Goal: Task Accomplishment & Management: Use online tool/utility

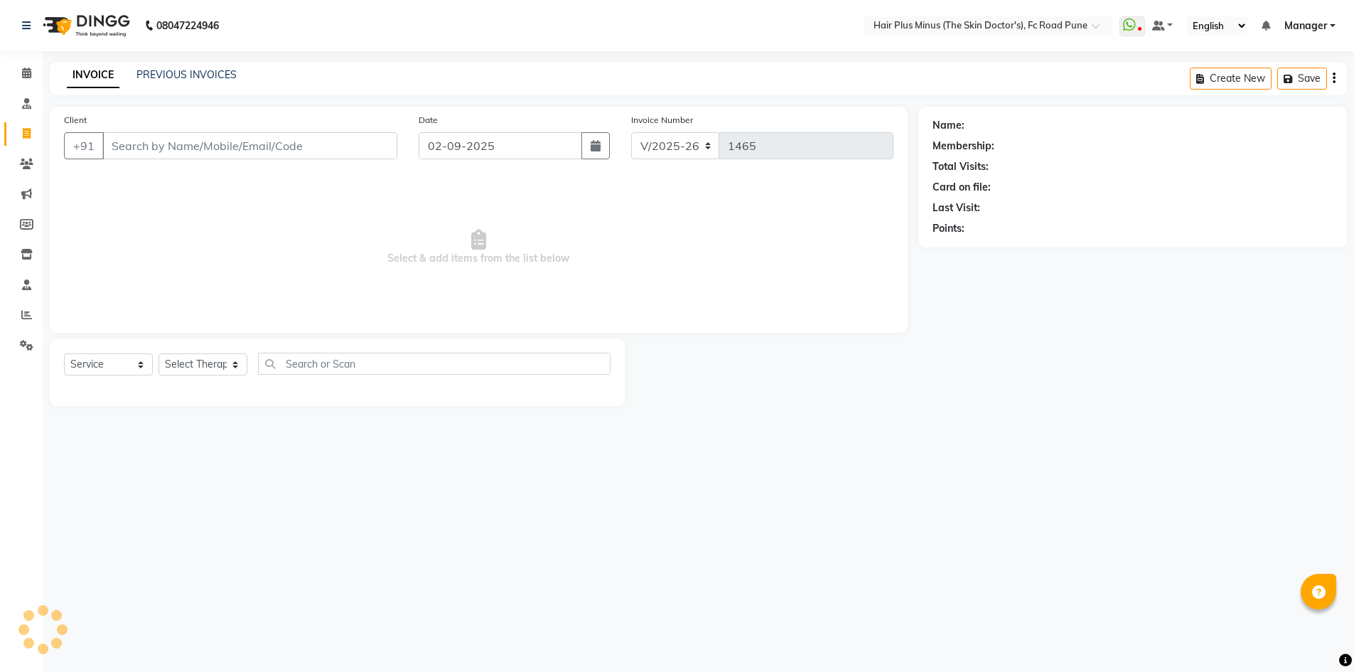
select select "7911"
select select "service"
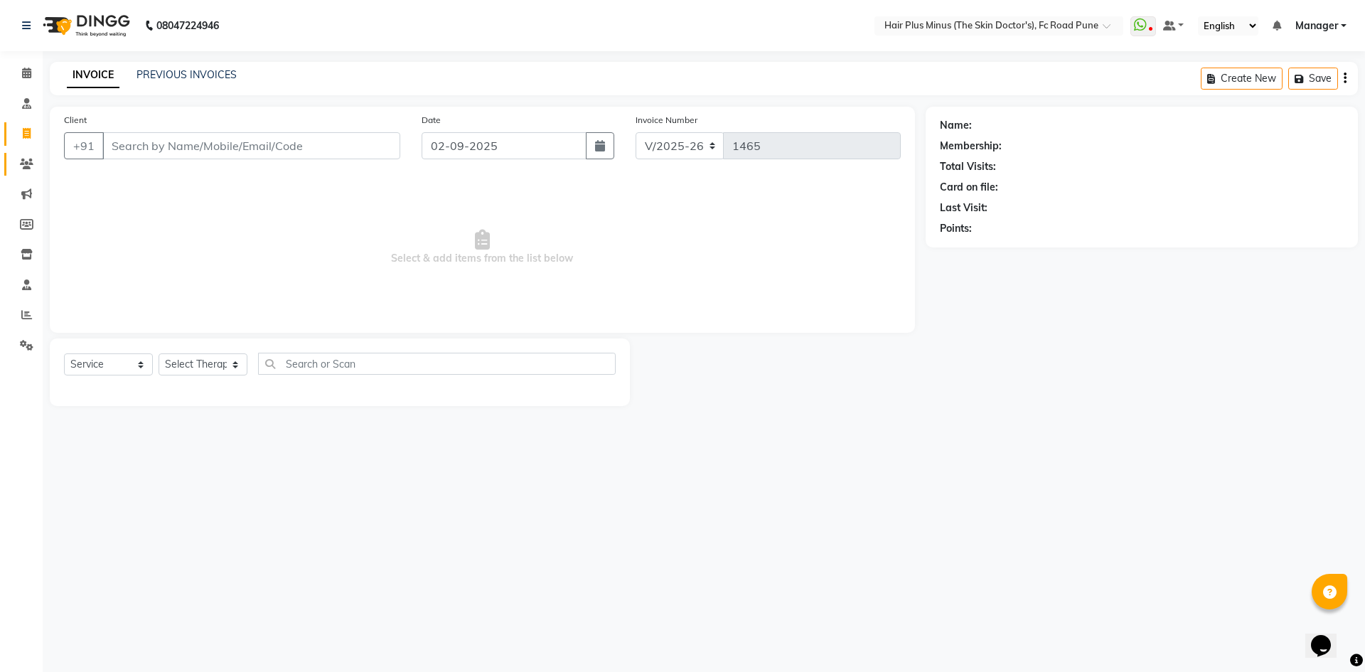
click at [45, 157] on div "Client +91 Date 02-09-2025 Invoice Number V/2025 V/2025-26 1465 Select & add it…" at bounding box center [482, 256] width 886 height 299
click at [30, 163] on icon at bounding box center [27, 163] width 14 height 11
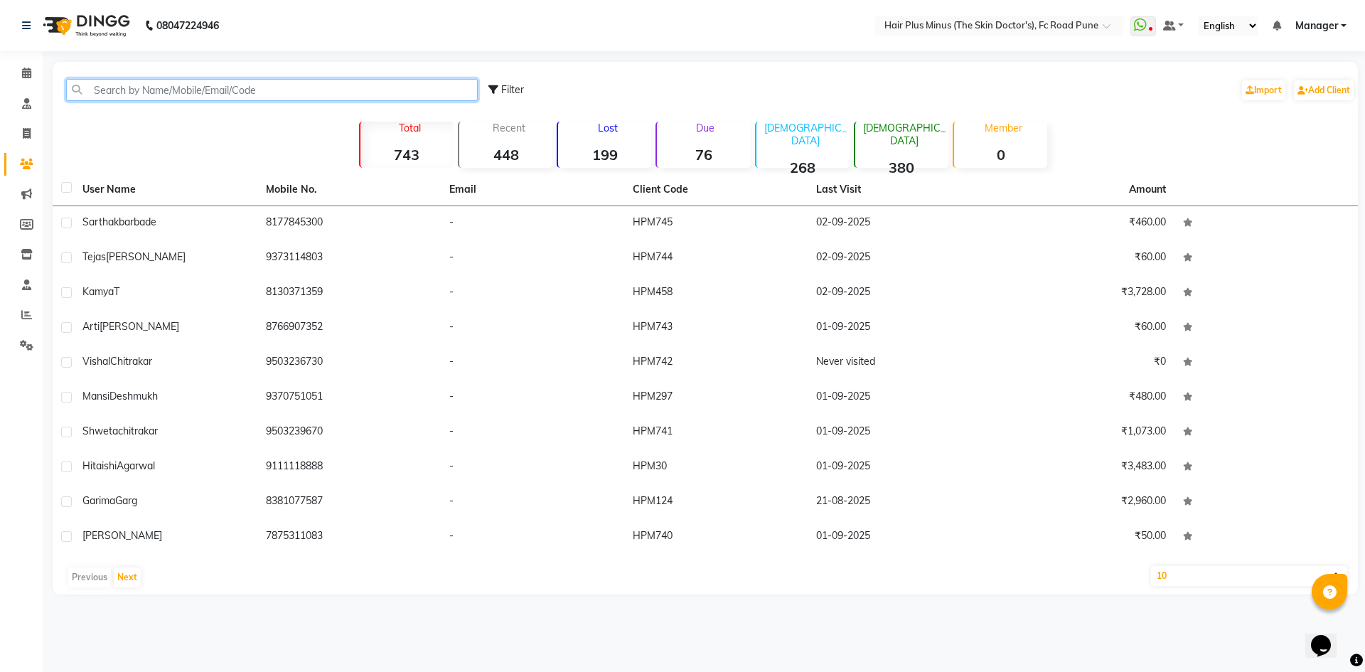
click at [151, 89] on input "text" at bounding box center [272, 90] width 412 height 22
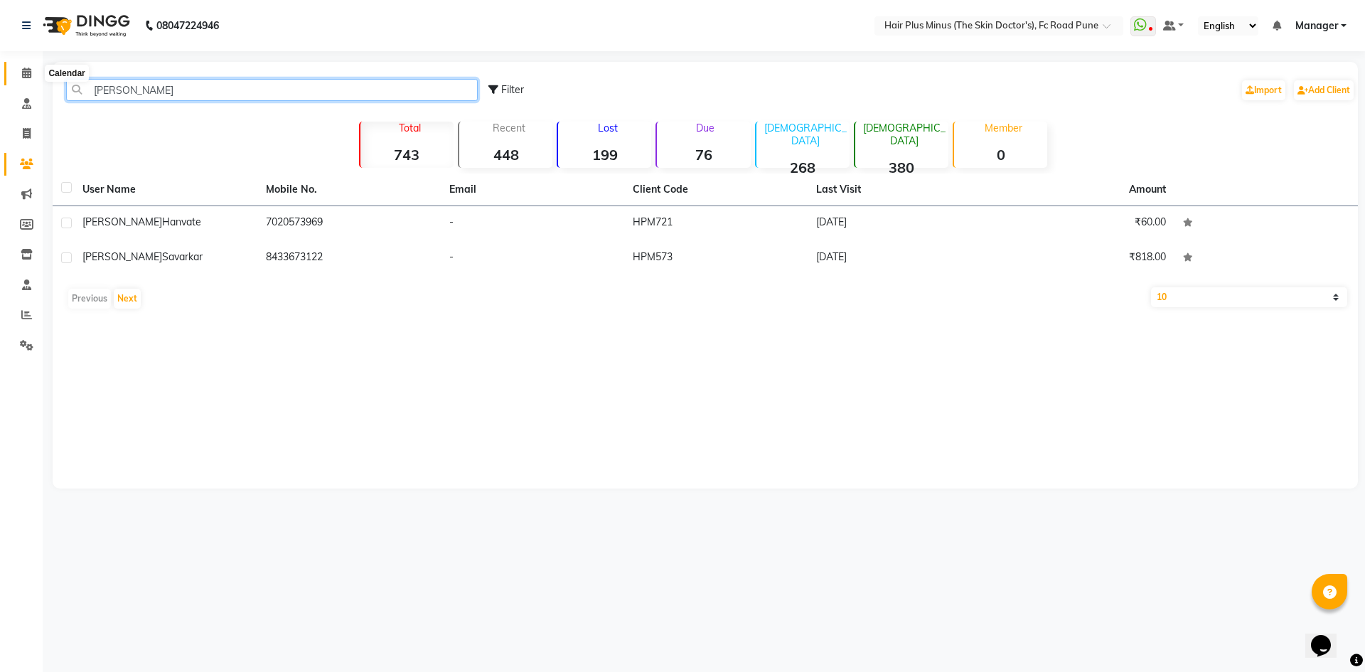
type input "rajen"
click at [28, 77] on icon at bounding box center [26, 73] width 9 height 11
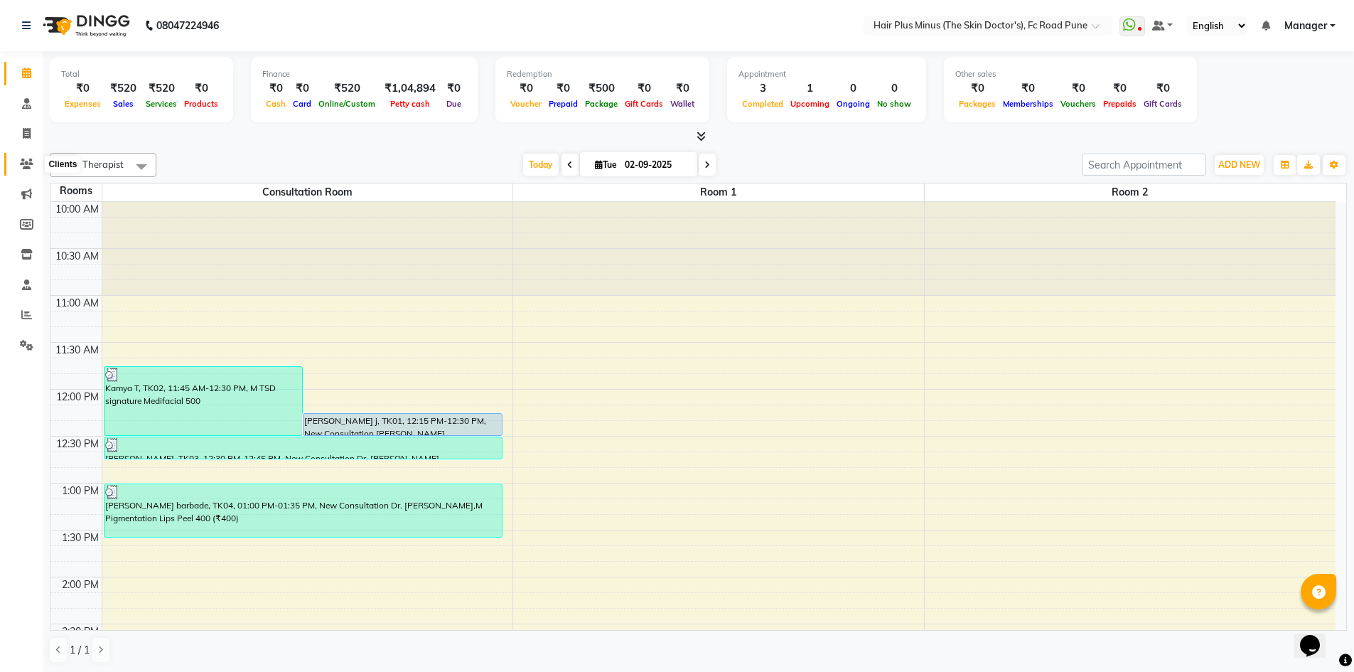
click at [29, 163] on icon at bounding box center [27, 163] width 14 height 11
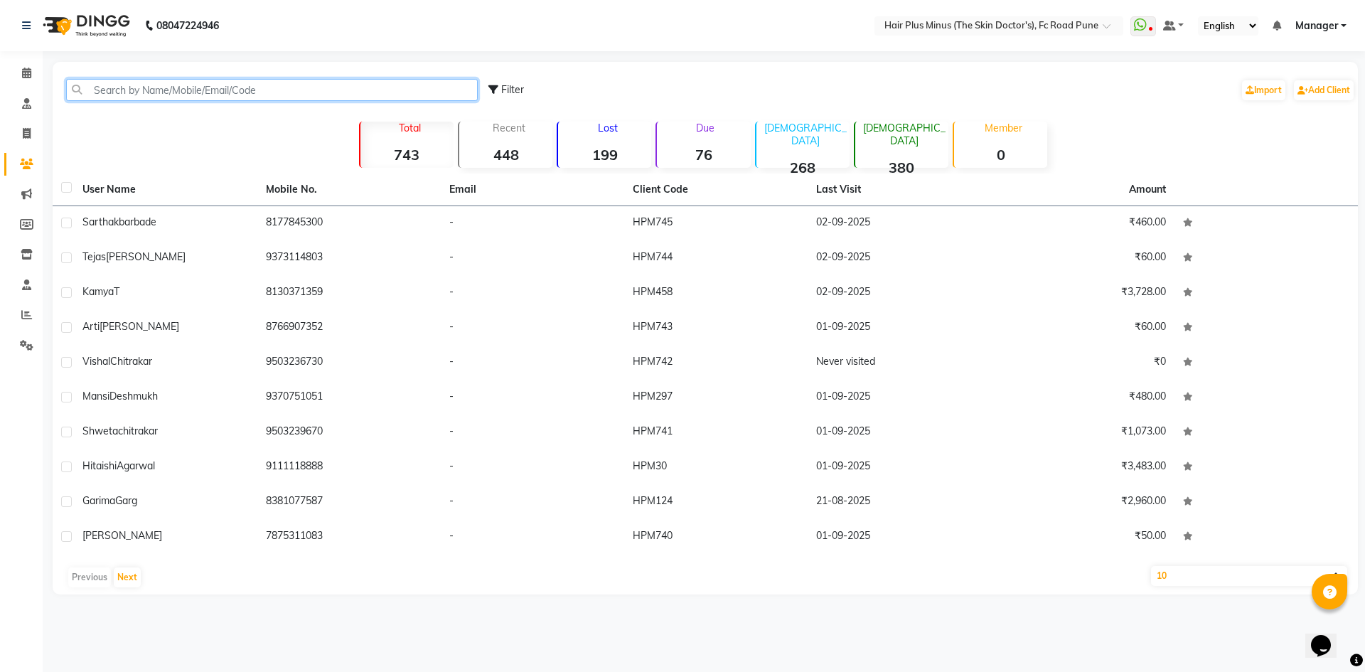
click at [156, 93] on input "text" at bounding box center [272, 90] width 412 height 22
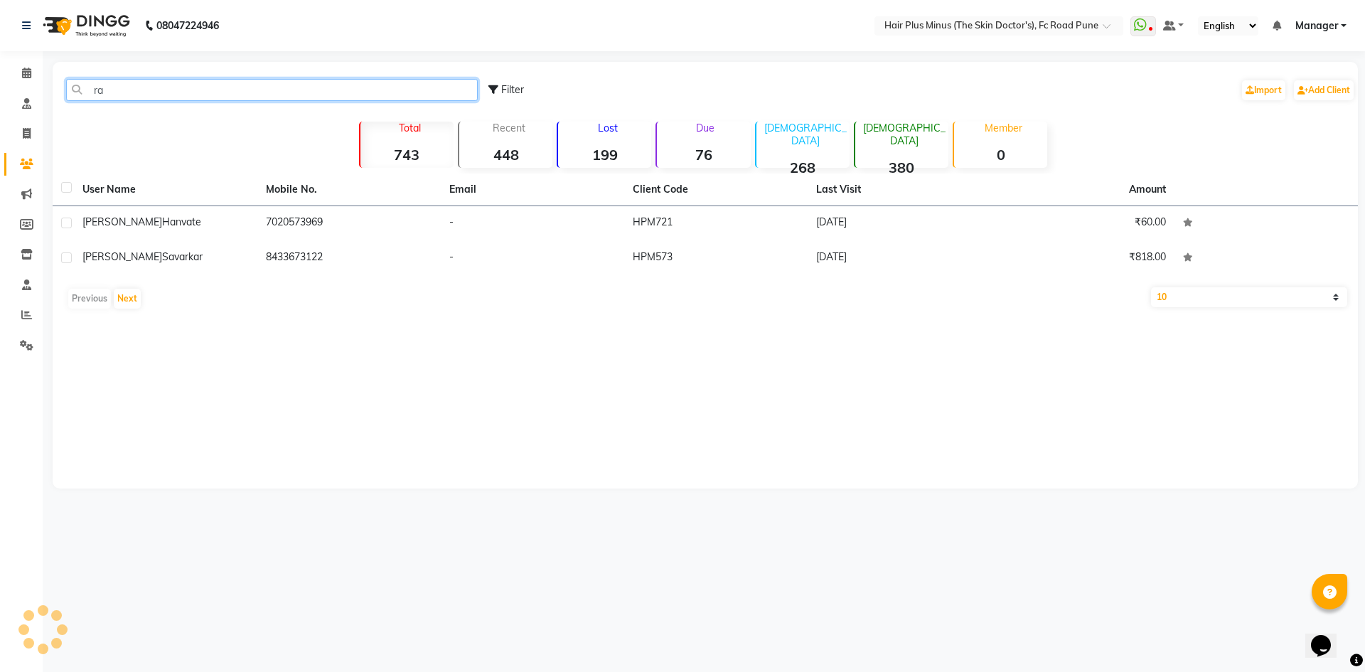
type input "r"
type input "santosh"
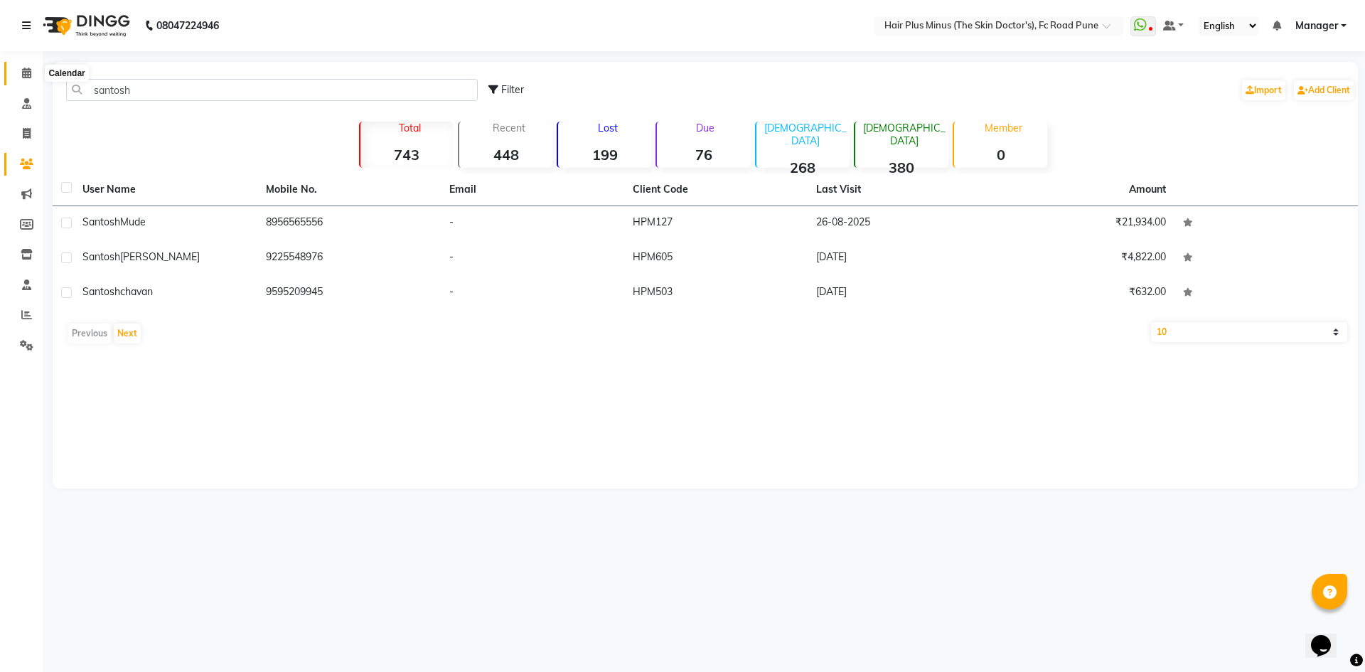
drag, startPoint x: 26, startPoint y: 69, endPoint x: 23, endPoint y: 38, distance: 31.4
click at [26, 69] on icon at bounding box center [26, 73] width 9 height 11
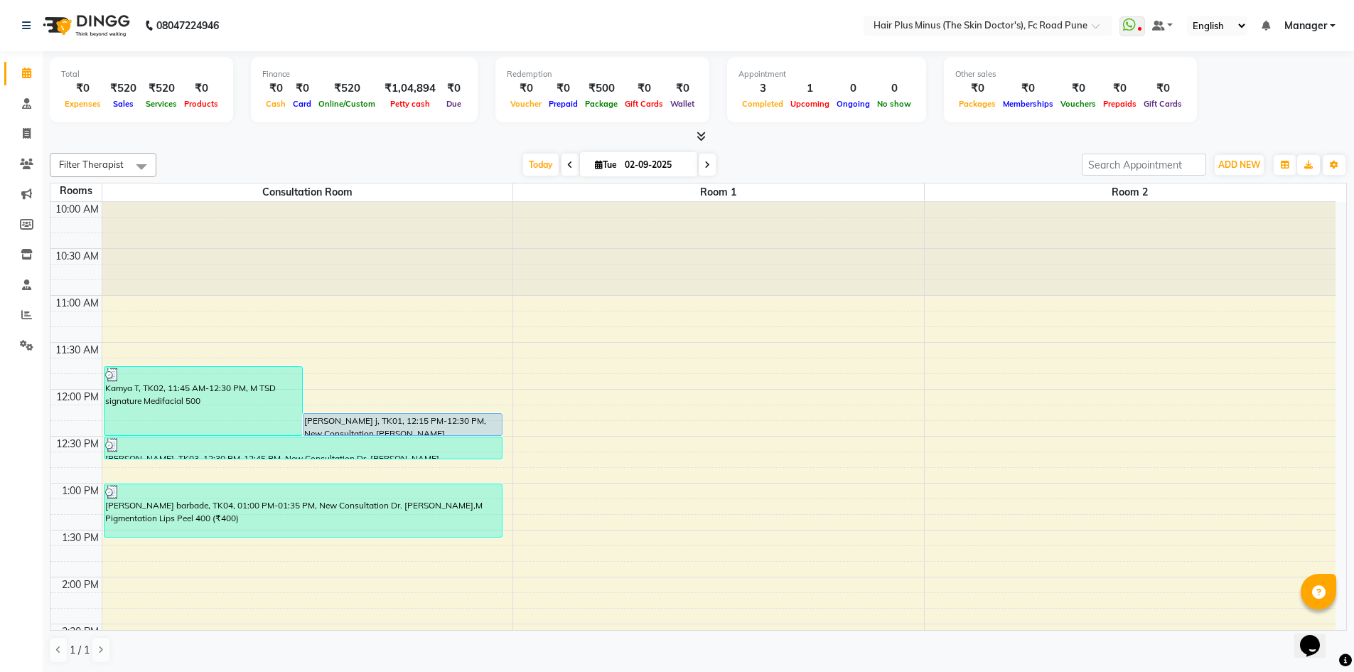
scroll to position [470, 0]
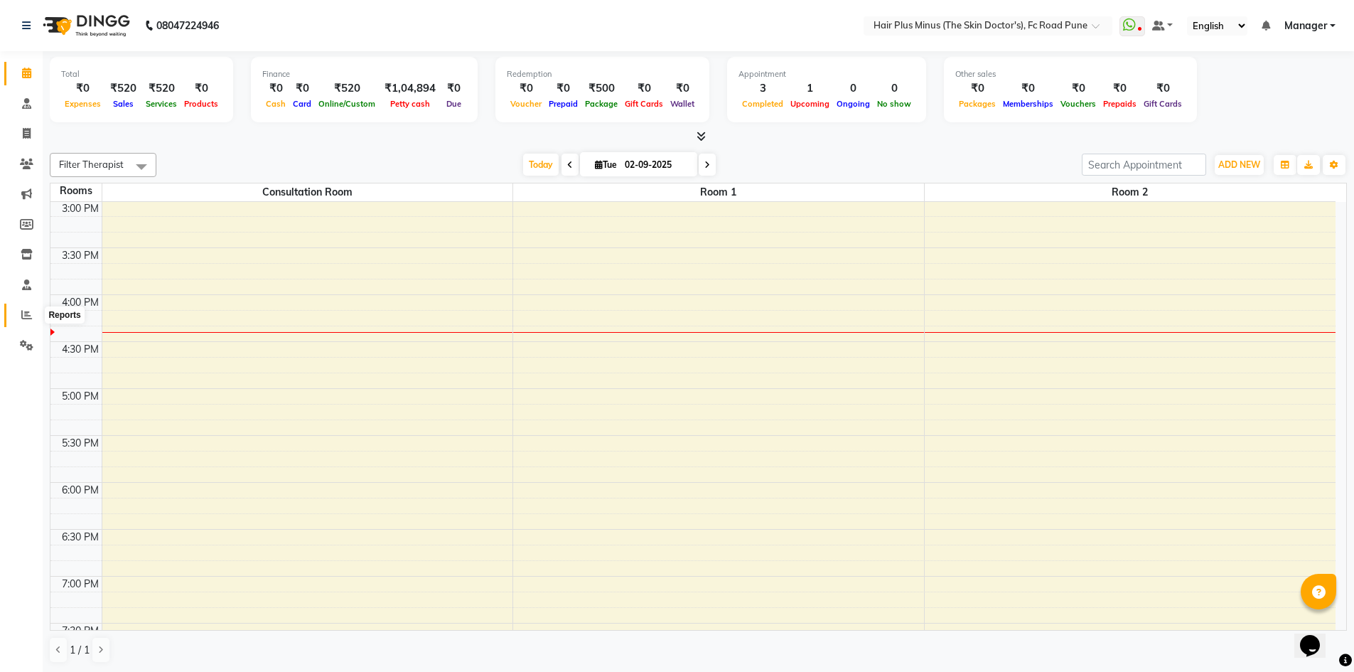
click at [22, 316] on icon at bounding box center [26, 314] width 11 height 11
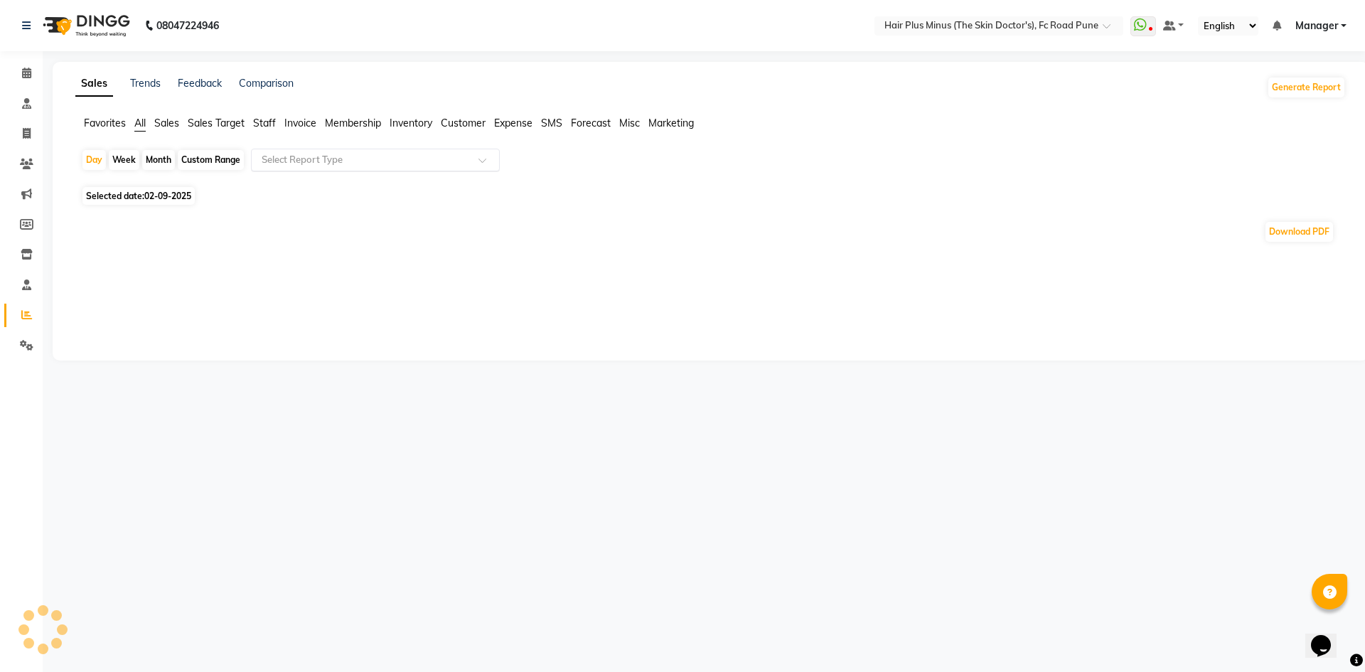
click at [345, 161] on input "text" at bounding box center [361, 160] width 205 height 14
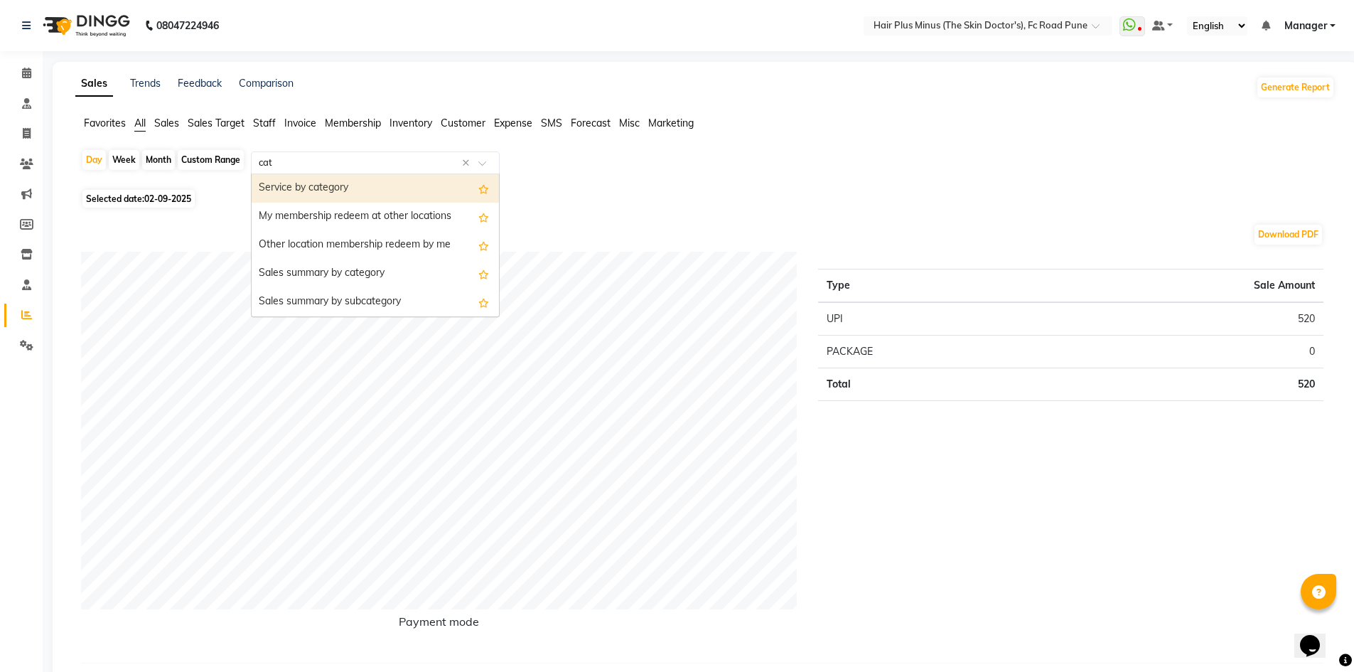
type input "cate"
click at [338, 192] on div "Service by category" at bounding box center [375, 188] width 247 height 28
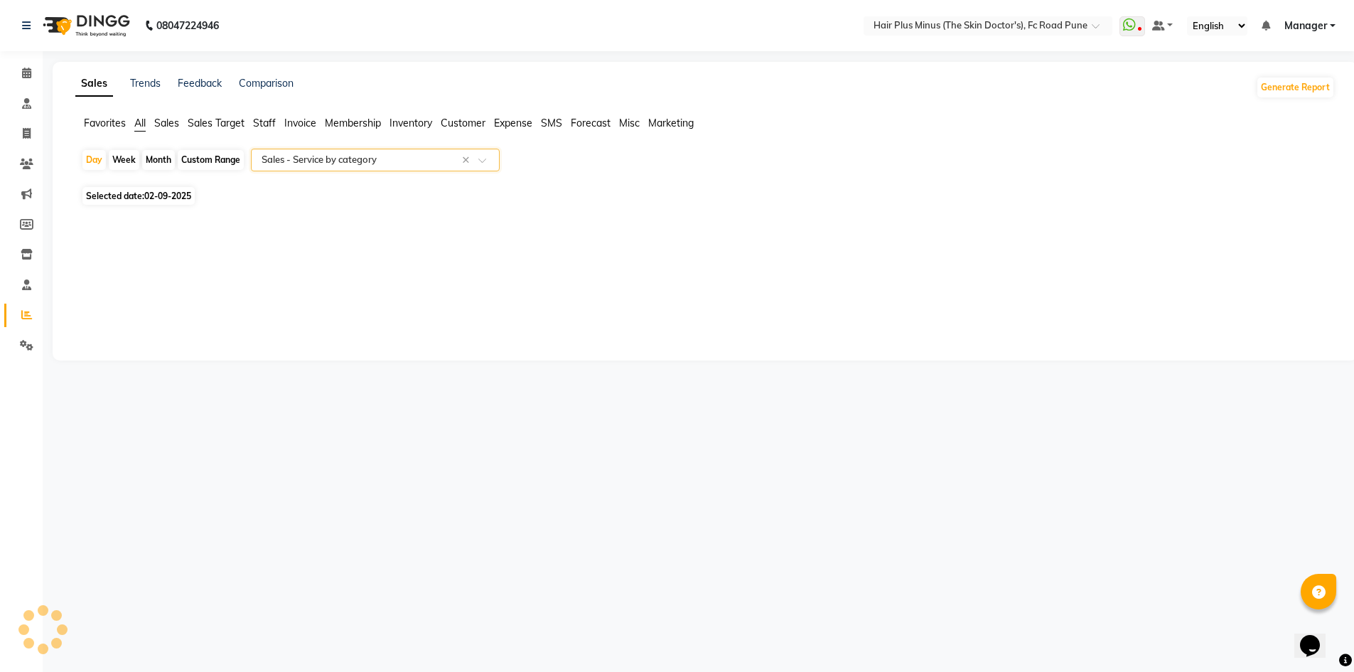
select select "full_report"
select select "csv"
click at [276, 213] on div "Table View Pivot View Pie Chart Bar Chart Select Full Report Filtered Report Se…" at bounding box center [702, 618] width 1265 height 818
click at [167, 195] on span "02-09-2025" at bounding box center [167, 195] width 47 height 11
select select "9"
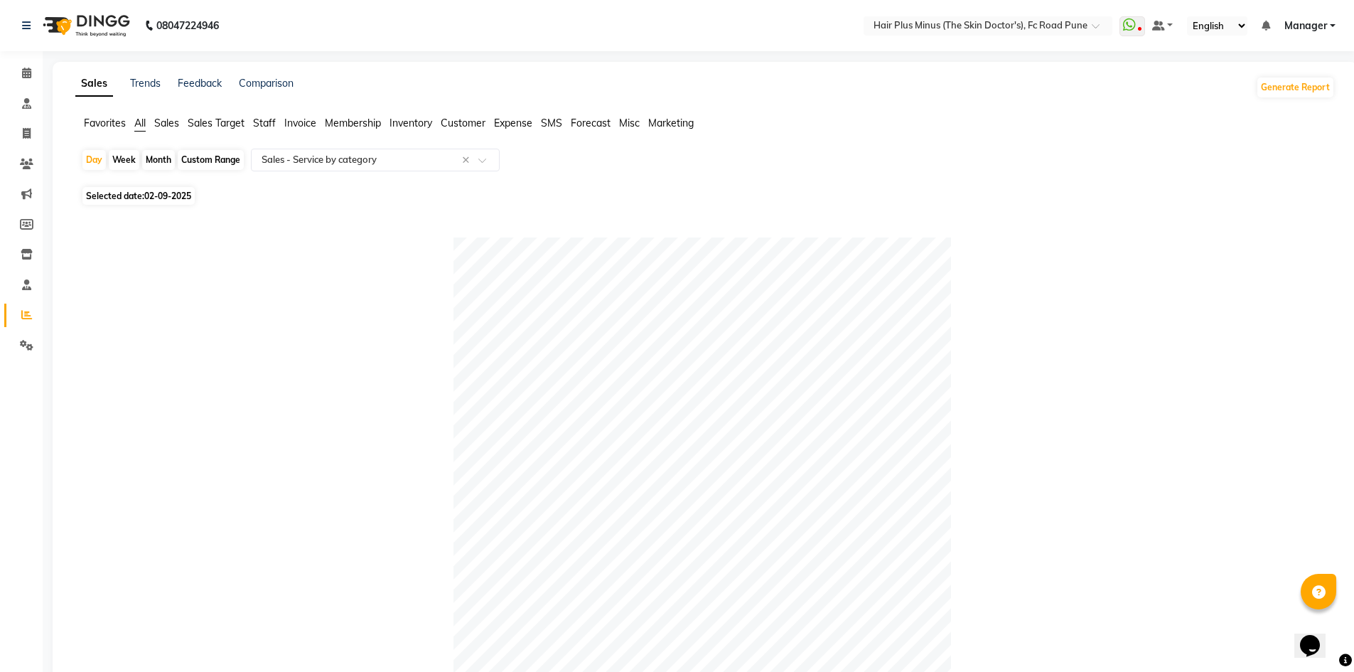
select select "2025"
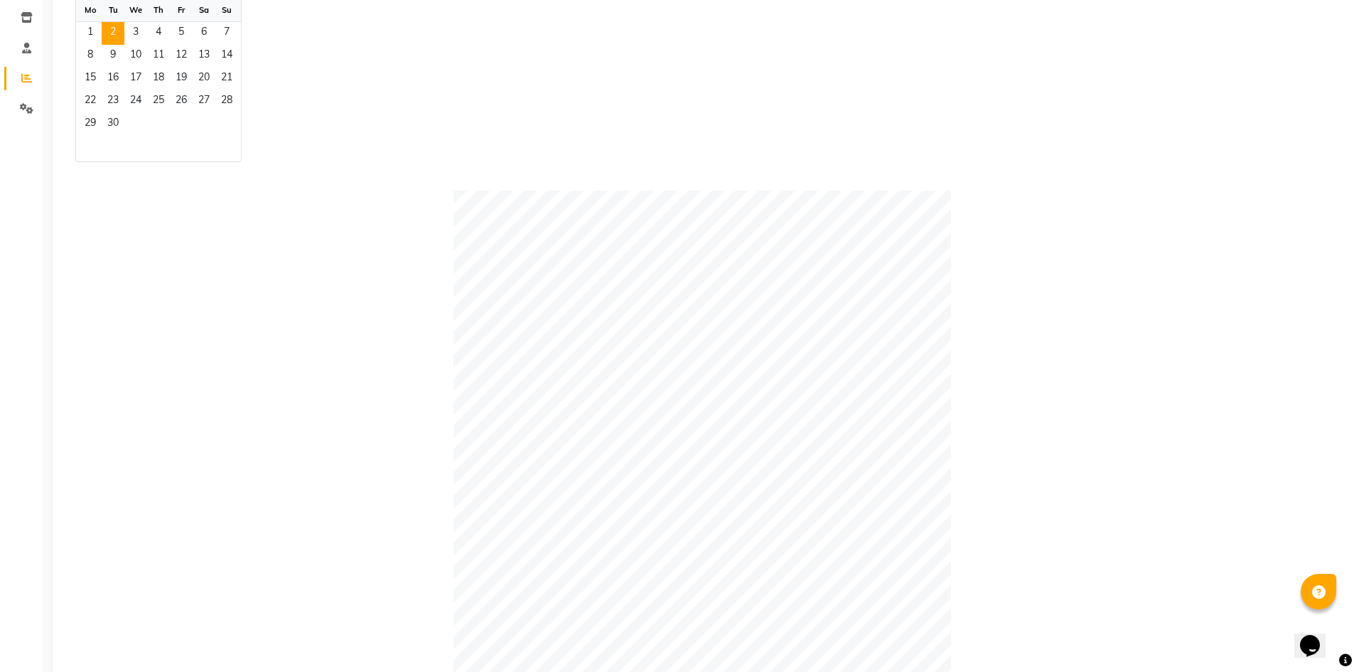
scroll to position [236, 0]
click at [601, 113] on div "Jan Feb Mar Apr May Jun Jul Aug Sep Oct Nov Dec 2015 2016 2017 2018 2019 2020 2…" at bounding box center [704, 68] width 1259 height 190
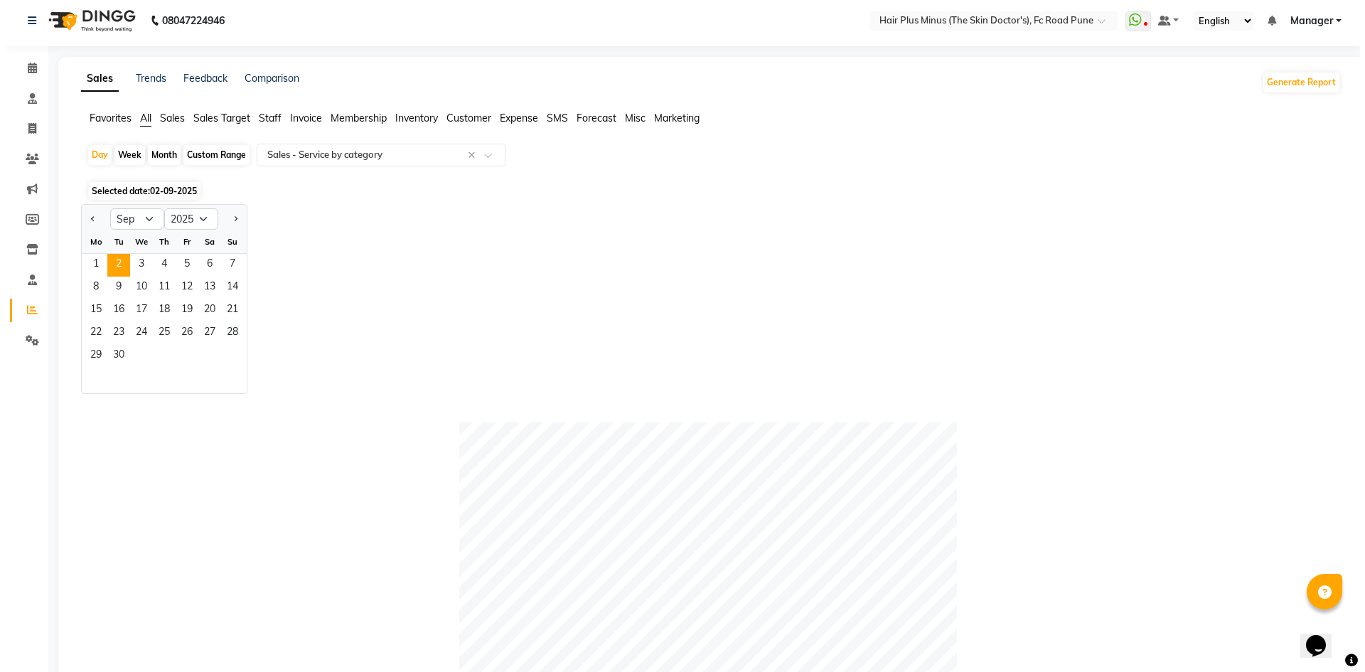
scroll to position [0, 0]
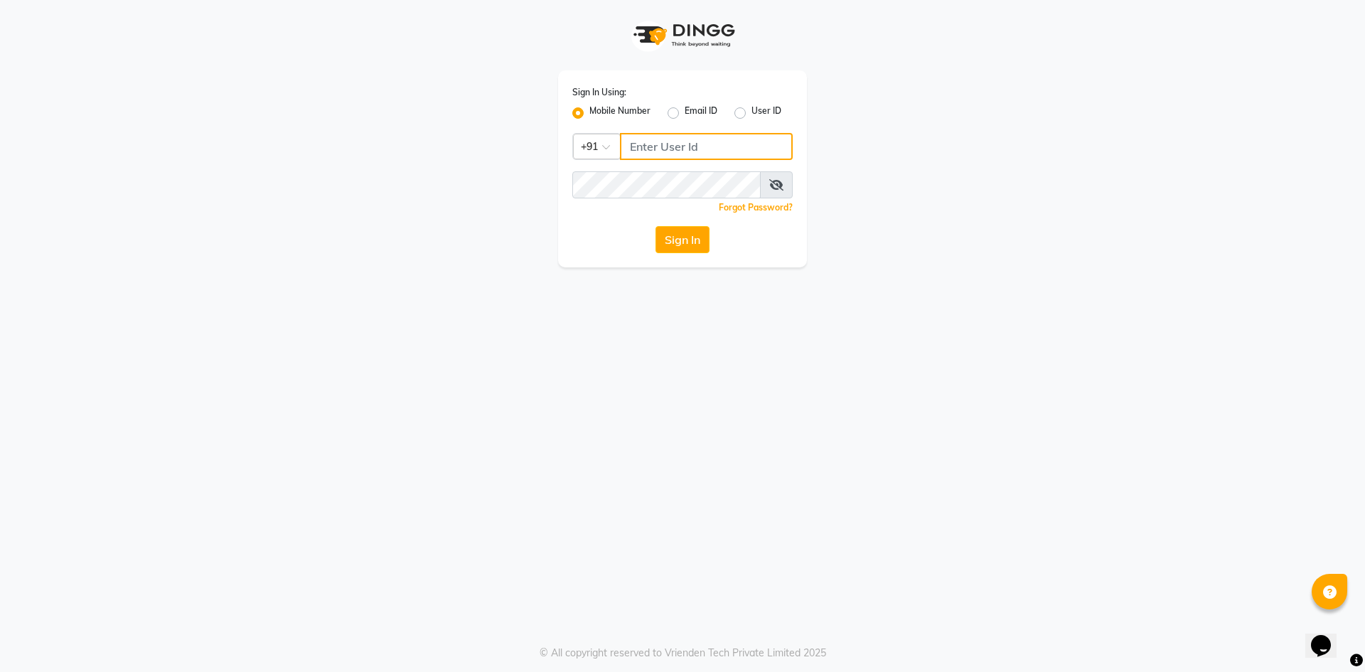
paste input "9823657766"
type input "9823657766"
click at [774, 187] on icon at bounding box center [776, 184] width 14 height 11
click at [677, 235] on button "Sign In" at bounding box center [682, 239] width 54 height 27
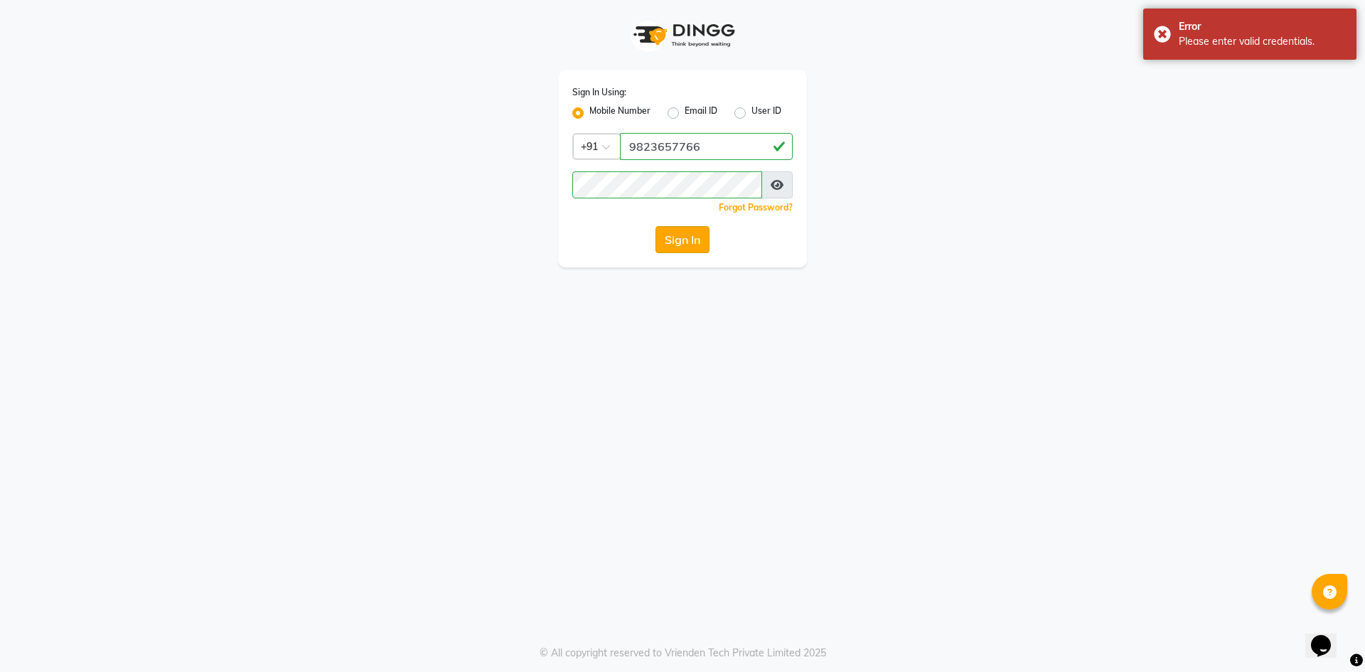
click at [691, 245] on button "Sign In" at bounding box center [682, 239] width 54 height 27
click at [1169, 31] on div "Error Please enter valid credentials." at bounding box center [1249, 34] width 213 height 51
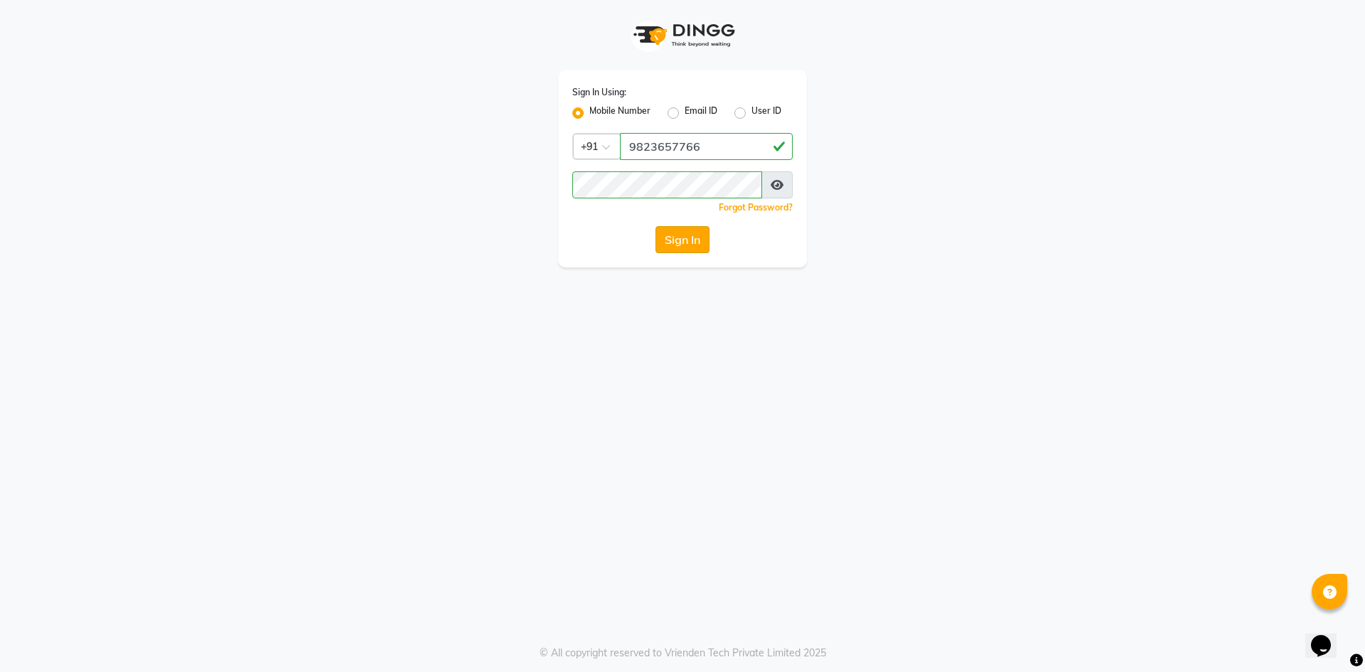
click at [657, 237] on button "Sign In" at bounding box center [682, 239] width 54 height 27
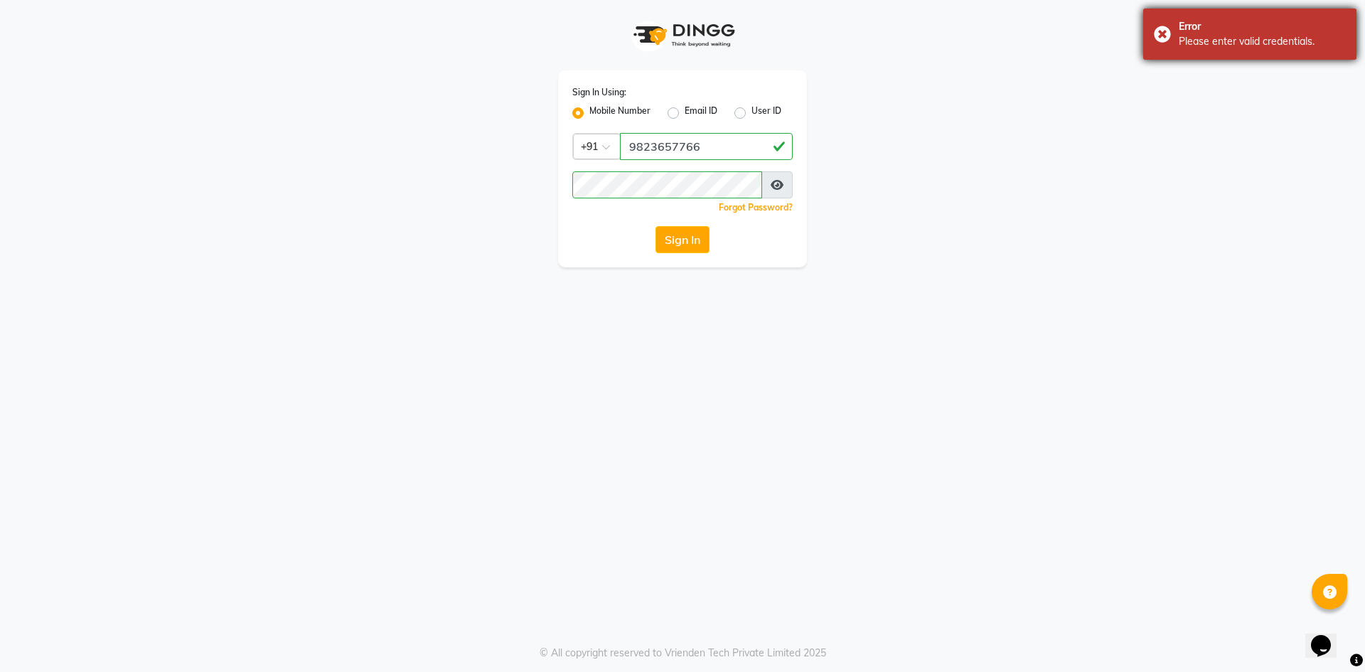
click at [1160, 32] on div "Error Please enter valid credentials." at bounding box center [1249, 34] width 213 height 51
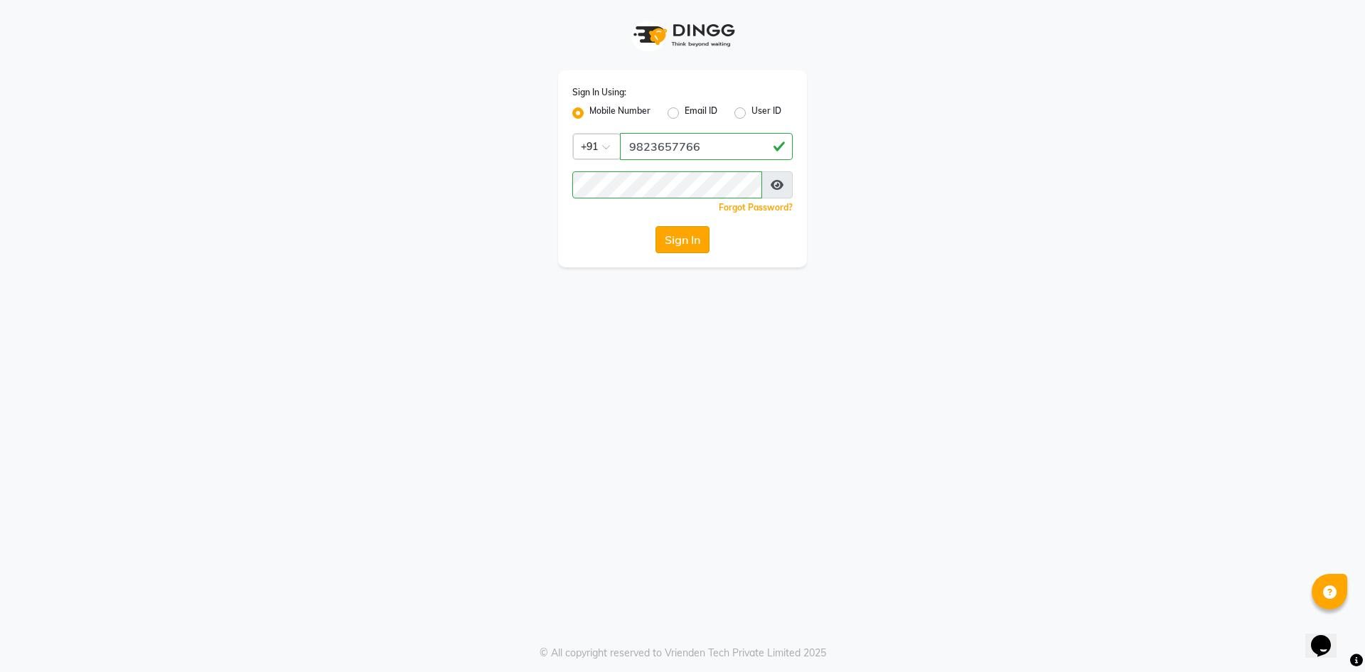
click at [695, 243] on button "Sign In" at bounding box center [682, 239] width 54 height 27
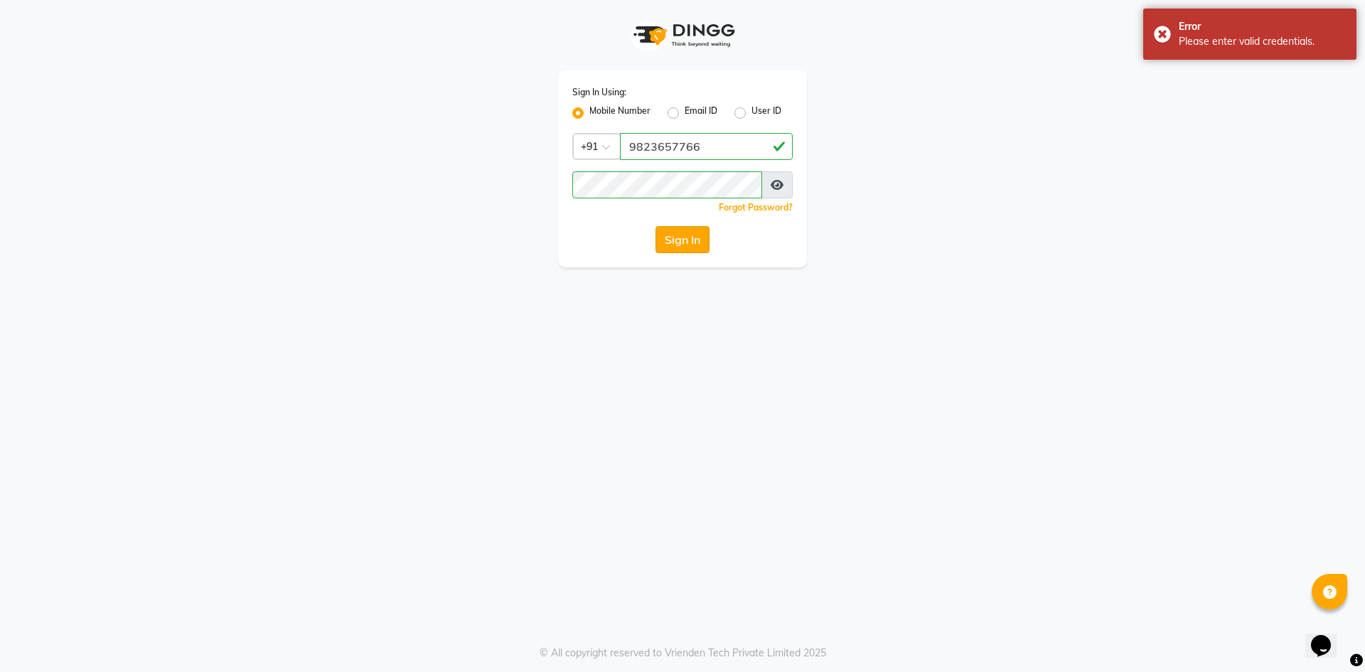
click at [695, 243] on button "Sign In" at bounding box center [682, 239] width 54 height 27
click at [515, 182] on div "Sign In Using: Mobile Number Email ID User ID Country Code × +91 9823657766 Rem…" at bounding box center [682, 133] width 810 height 267
drag, startPoint x: 569, startPoint y: 181, endPoint x: 908, endPoint y: 254, distance: 346.1
click at [908, 254] on div "Sign In Using: Mobile Number Email ID User ID Country Code × +91 9823657766 Rem…" at bounding box center [682, 133] width 810 height 267
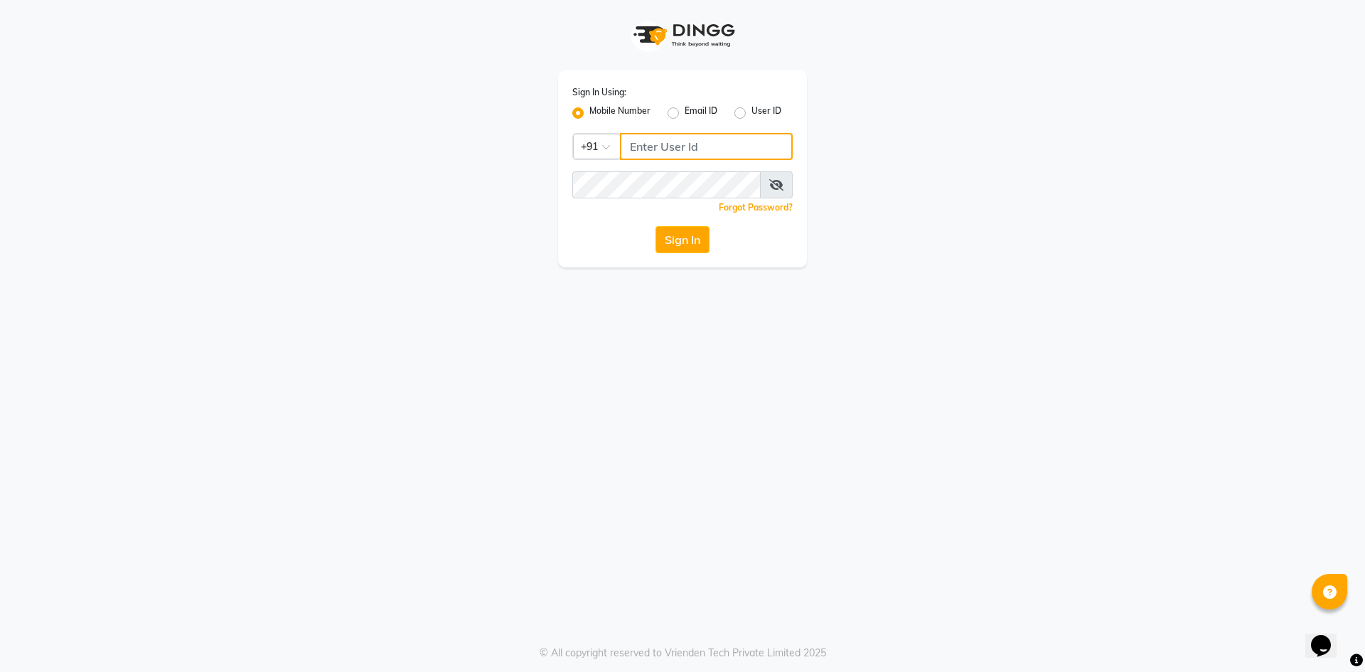
paste input "9823657766"
type input "9823657766"
click at [774, 181] on icon at bounding box center [776, 184] width 14 height 11
click at [679, 239] on button "Sign In" at bounding box center [682, 239] width 54 height 27
click at [704, 234] on button "Sign In" at bounding box center [682, 239] width 54 height 27
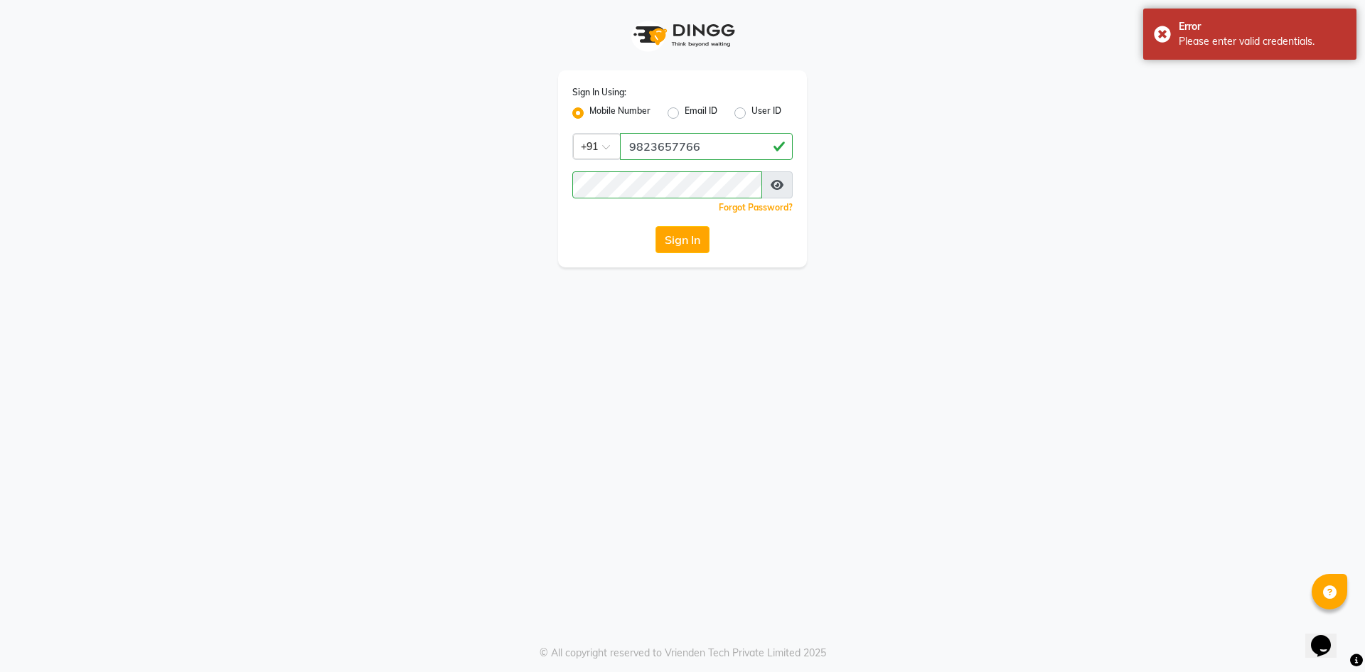
click at [48, 70] on app-login "Sign In Using: Mobile Number Email ID User ID Country Code × +91 9823657766 Rem…" at bounding box center [682, 133] width 1365 height 267
click at [711, 236] on div "Sign In" at bounding box center [682, 239] width 220 height 27
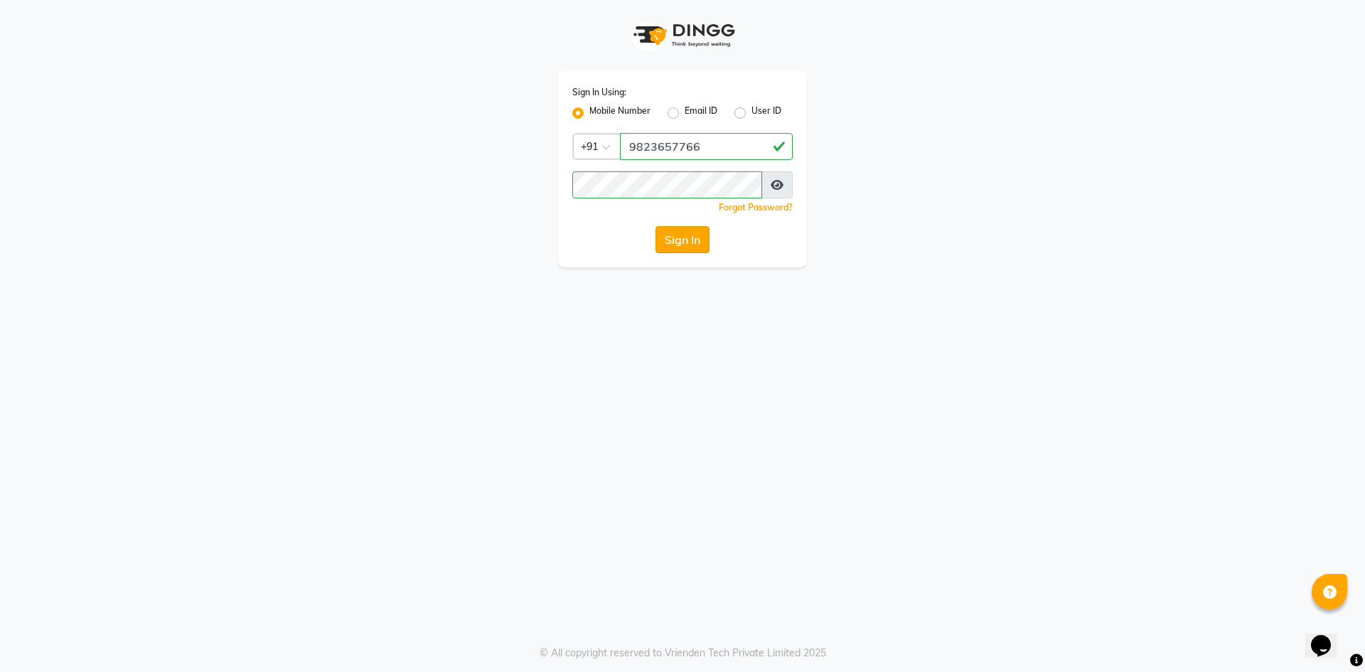
click at [672, 245] on button "Sign In" at bounding box center [682, 239] width 54 height 27
type input "9823657766"
click at [779, 181] on icon at bounding box center [776, 184] width 14 height 11
click at [675, 240] on button "Sign In" at bounding box center [682, 239] width 54 height 27
paste input "9823657766"
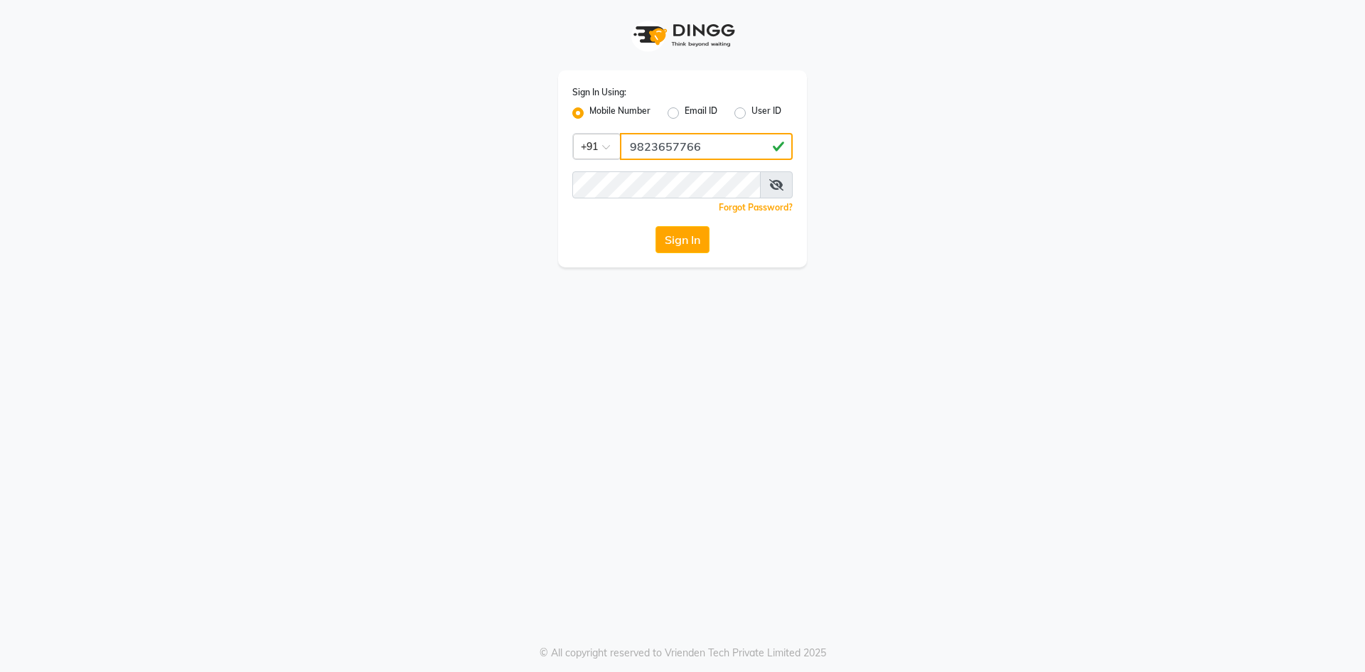
type input "9823657766"
click at [783, 185] on icon at bounding box center [776, 184] width 14 height 11
click at [703, 231] on button "Sign In" at bounding box center [682, 239] width 54 height 27
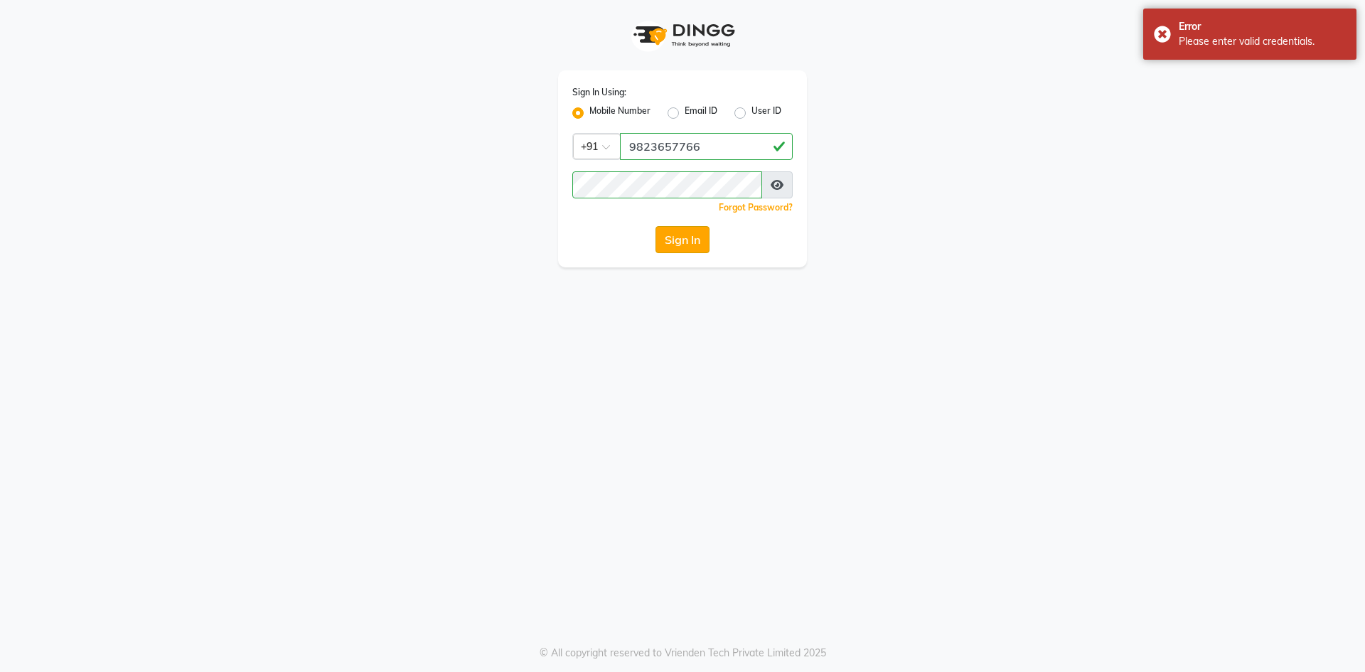
click at [688, 230] on button "Sign In" at bounding box center [682, 239] width 54 height 27
click at [285, 239] on div "Sign In Using: Mobile Number Email ID User ID Country Code × +91 9823657766 Rem…" at bounding box center [682, 133] width 810 height 267
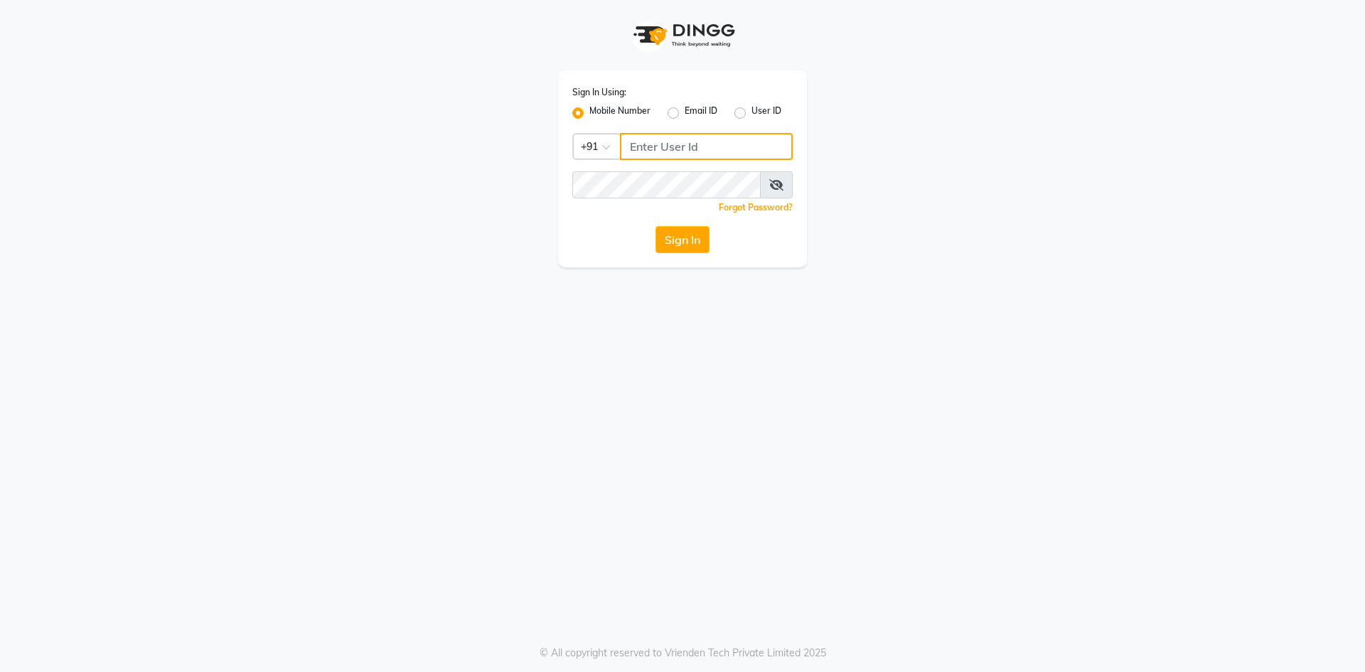
paste input "9823657766"
type input "9823657766"
click at [773, 185] on icon at bounding box center [776, 184] width 14 height 11
click at [680, 236] on button "Sign In" at bounding box center [682, 239] width 54 height 27
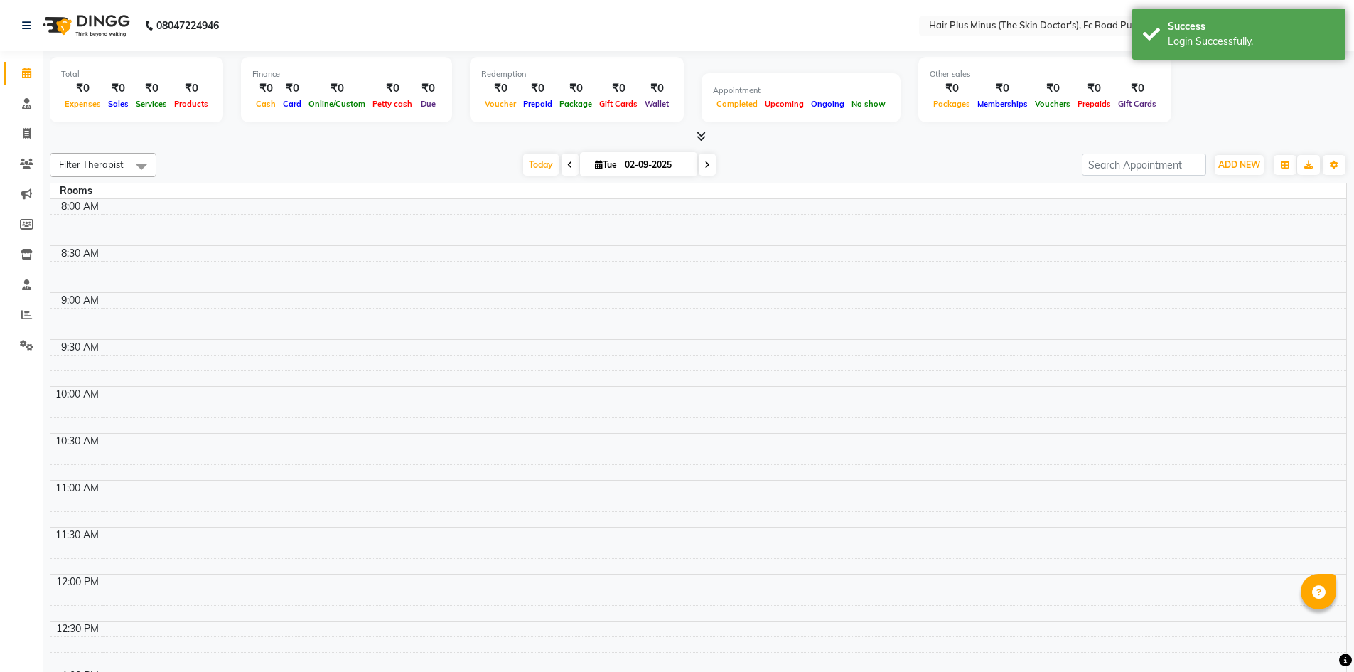
select select "en"
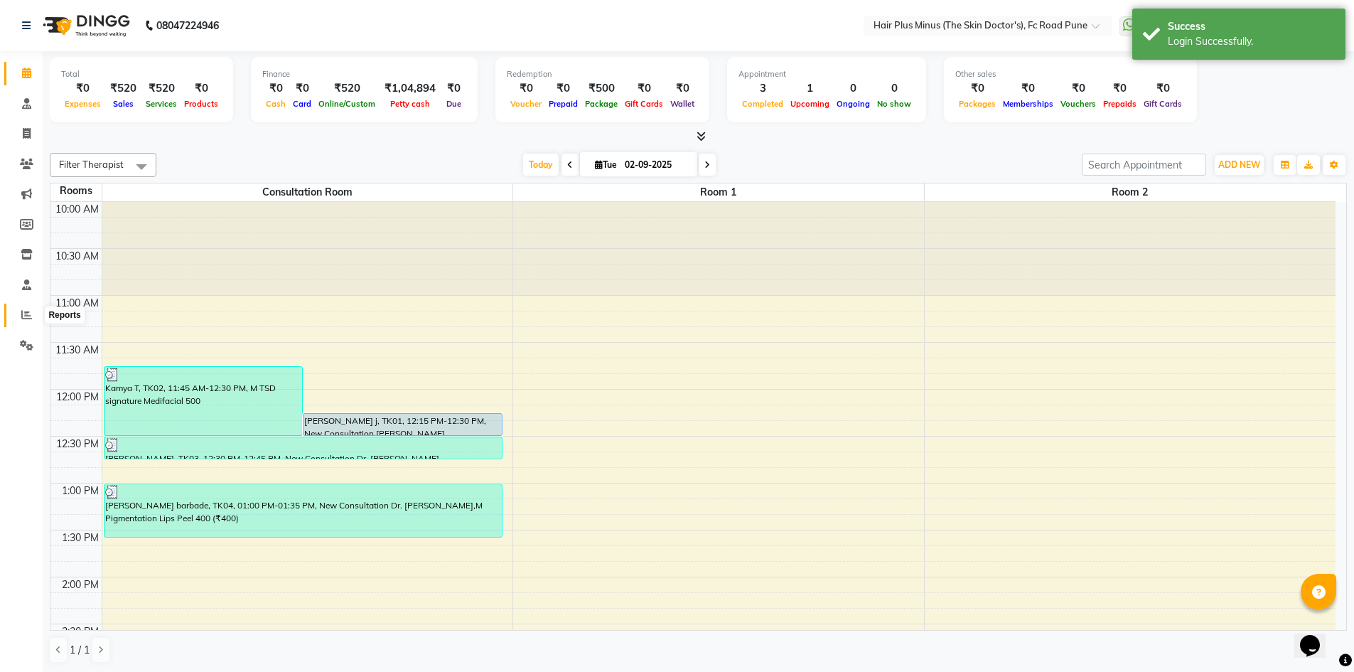
click at [28, 308] on span at bounding box center [26, 315] width 25 height 16
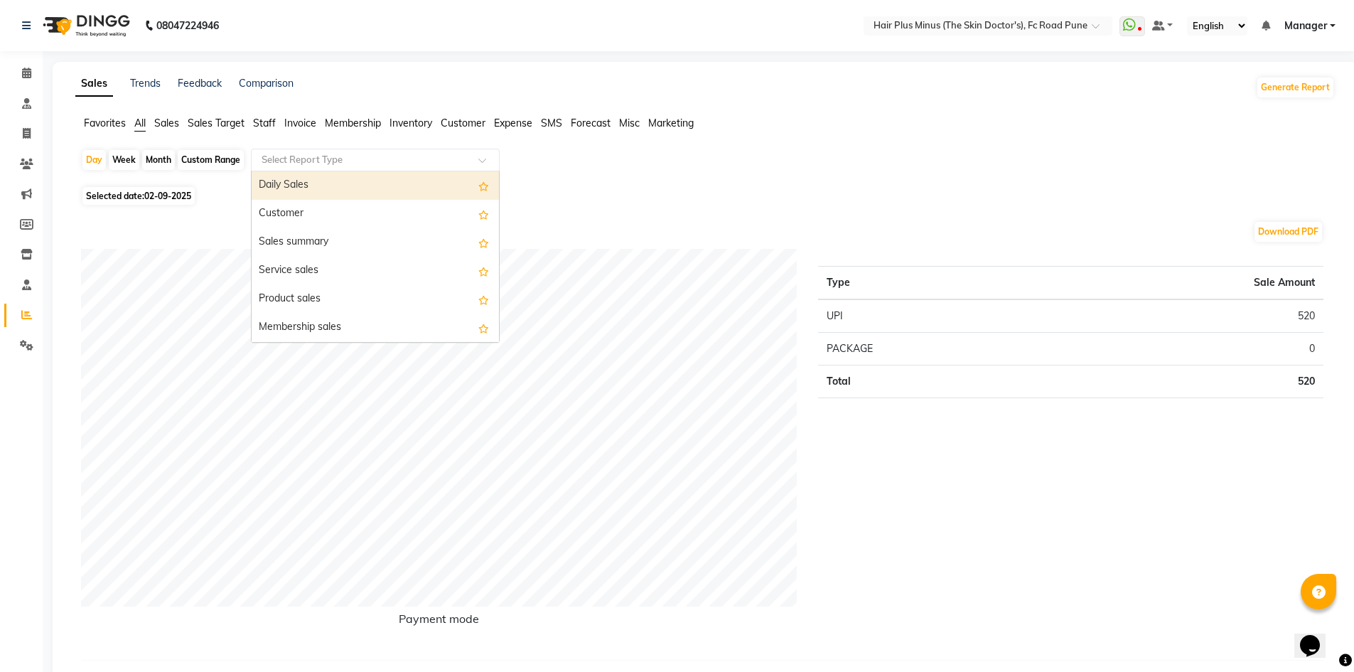
click at [486, 161] on span at bounding box center [487, 164] width 18 height 14
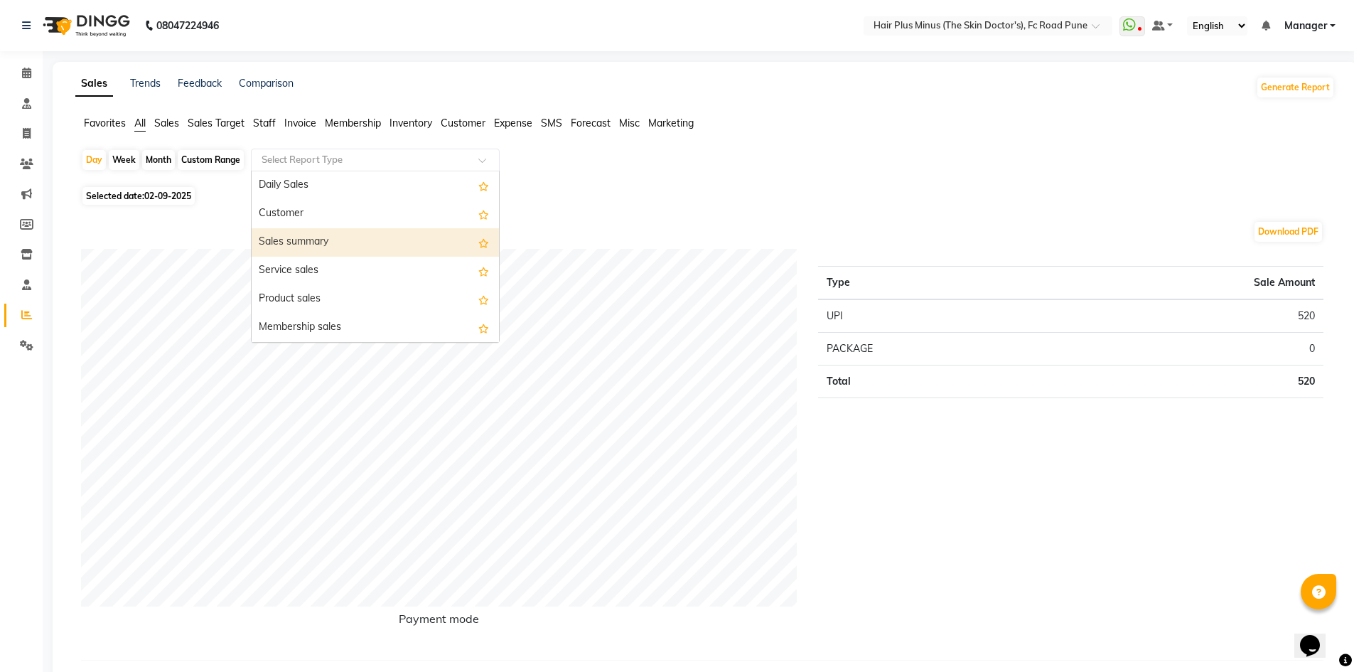
click at [367, 238] on div "Sales summary" at bounding box center [375, 242] width 247 height 28
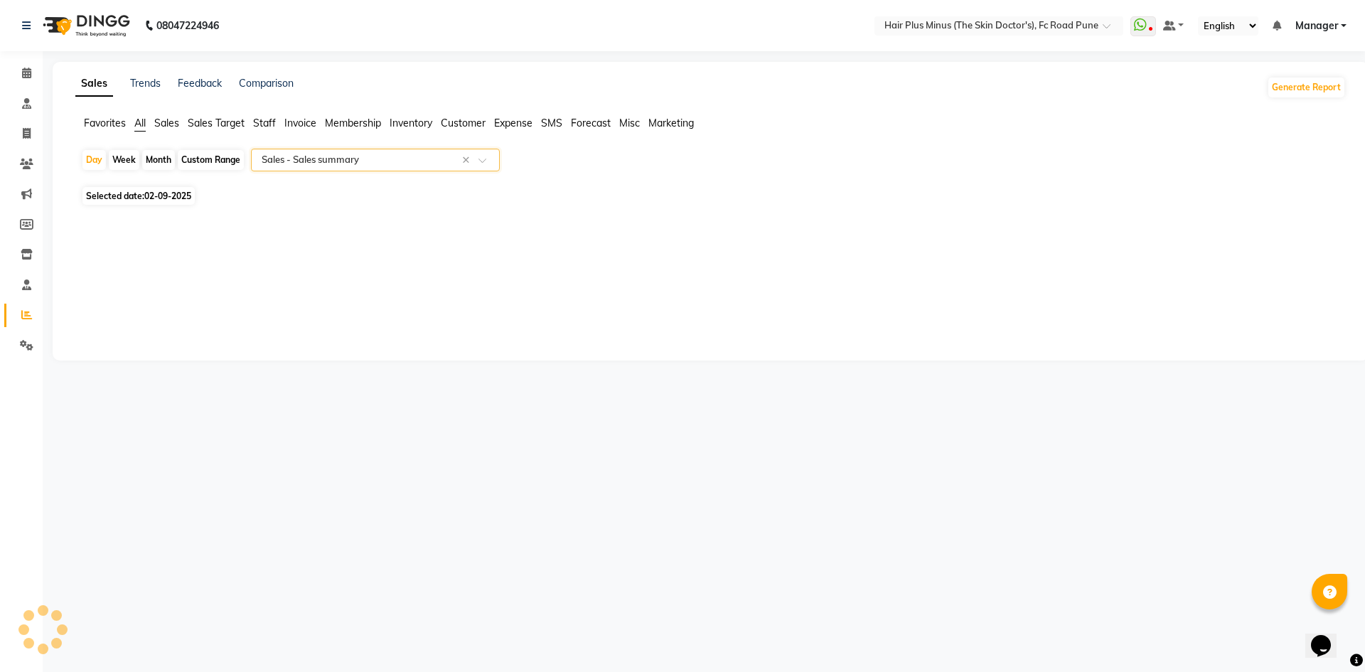
select select "full_report"
select select "csv"
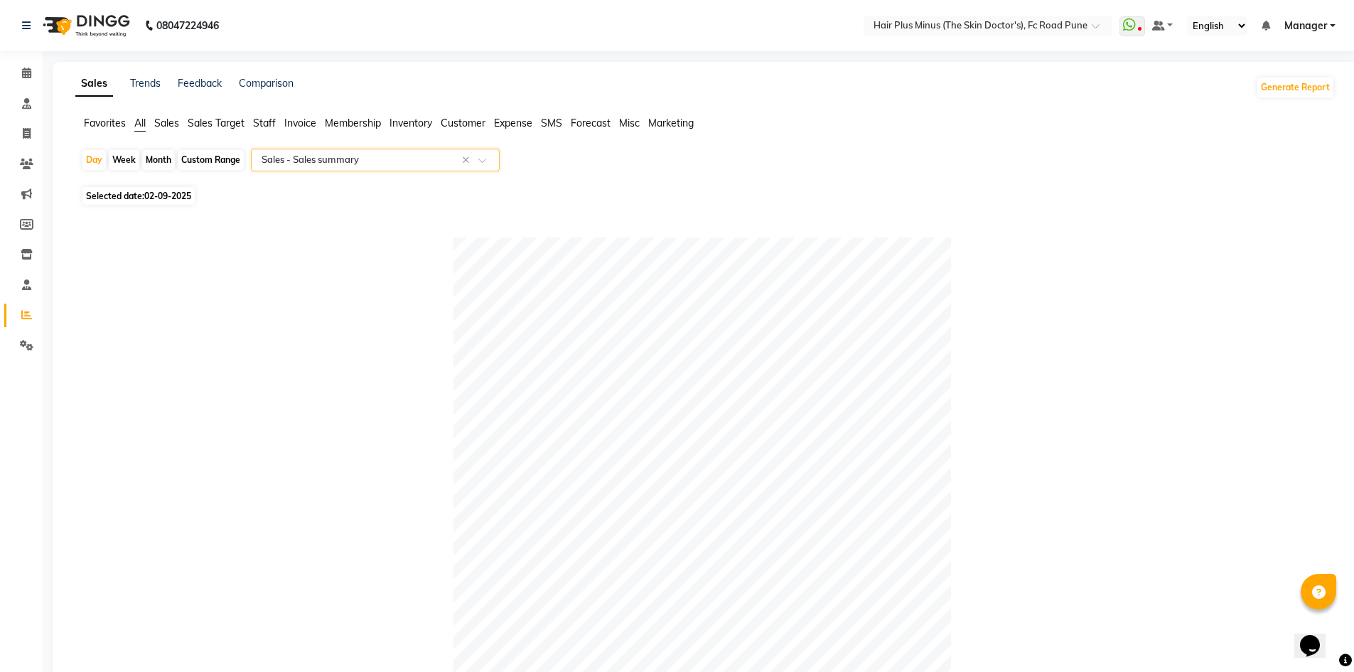
click at [481, 164] on span at bounding box center [487, 164] width 18 height 14
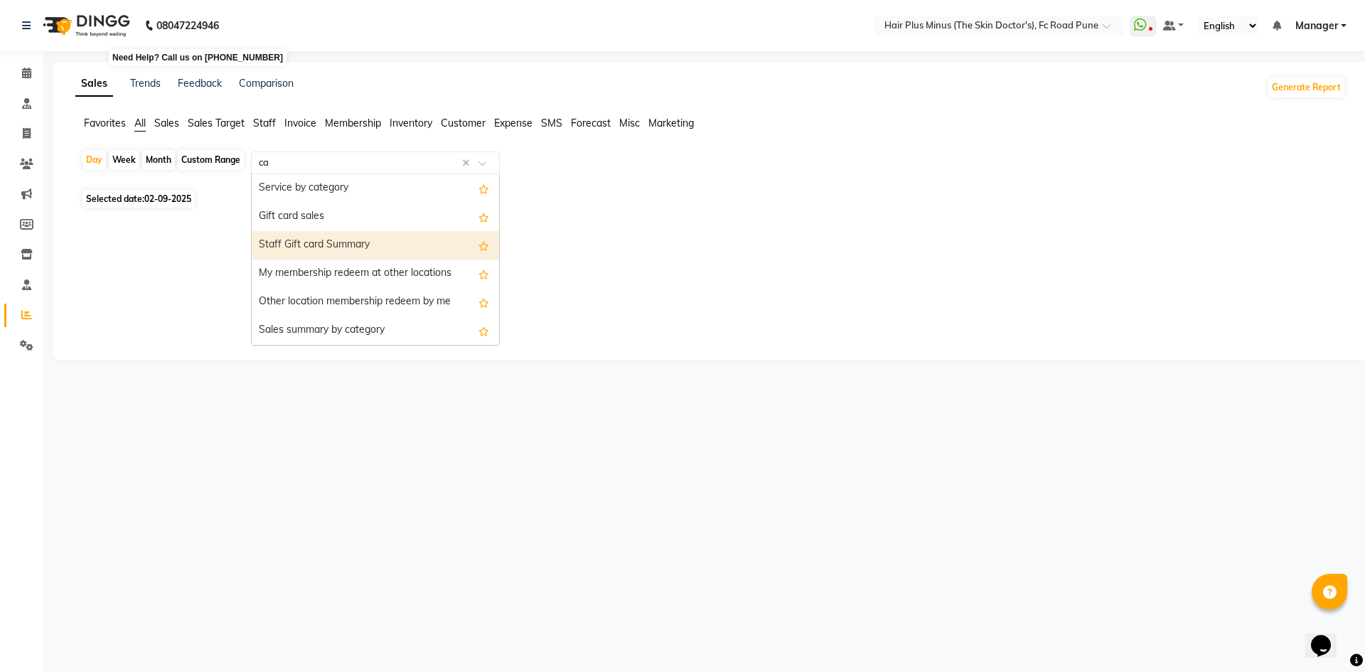
type input "cat"
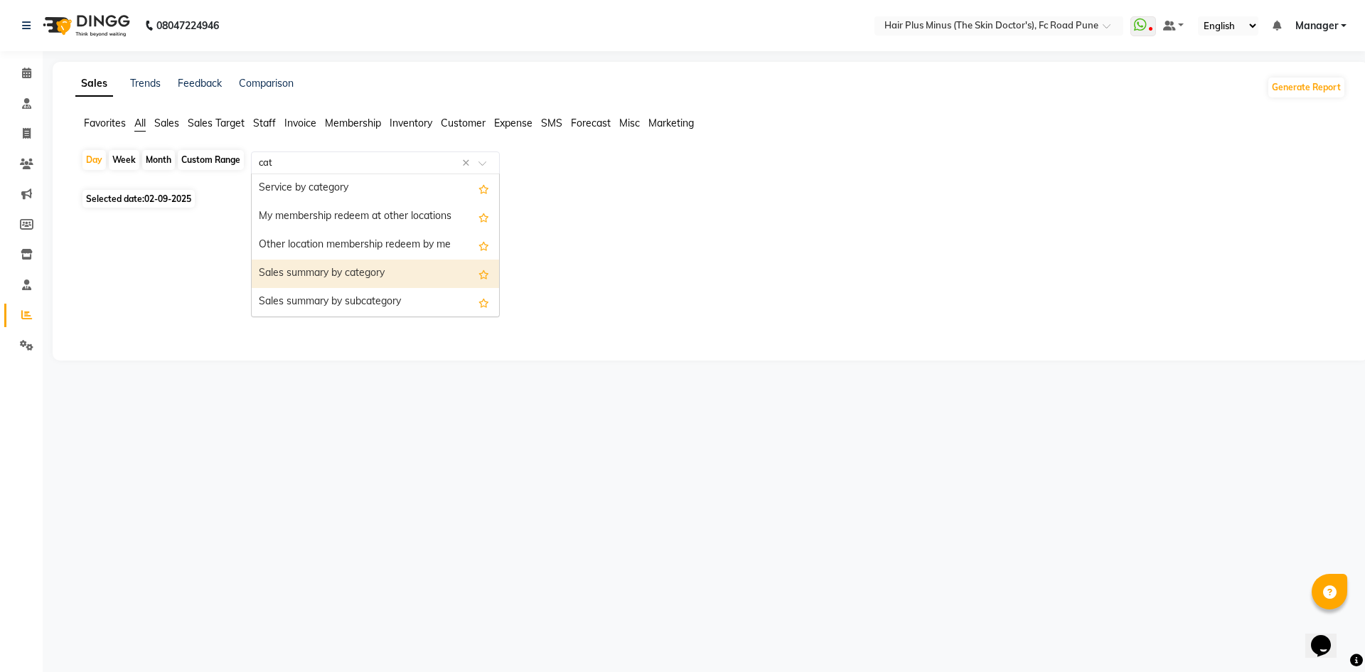
click at [409, 278] on div "Sales summary by category" at bounding box center [375, 273] width 247 height 28
select select "full_report"
select select "csv"
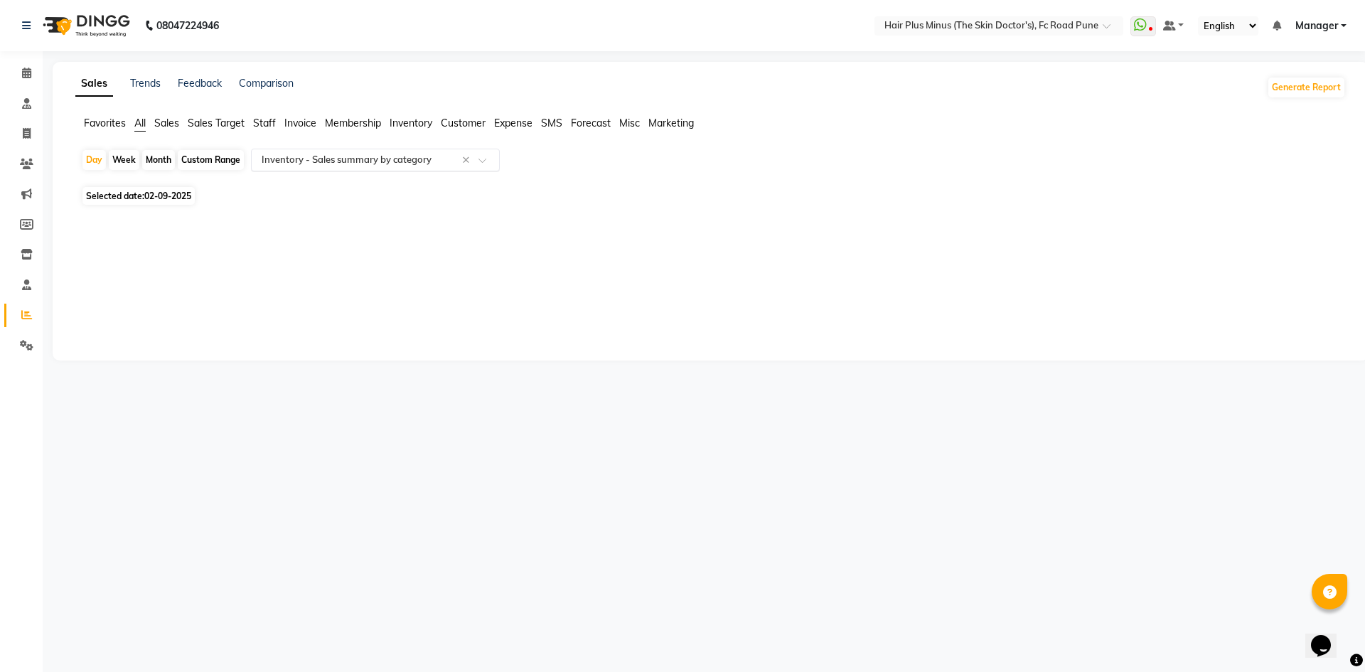
click at [201, 158] on div "Custom Range" at bounding box center [211, 160] width 66 height 20
select select "9"
select select "2025"
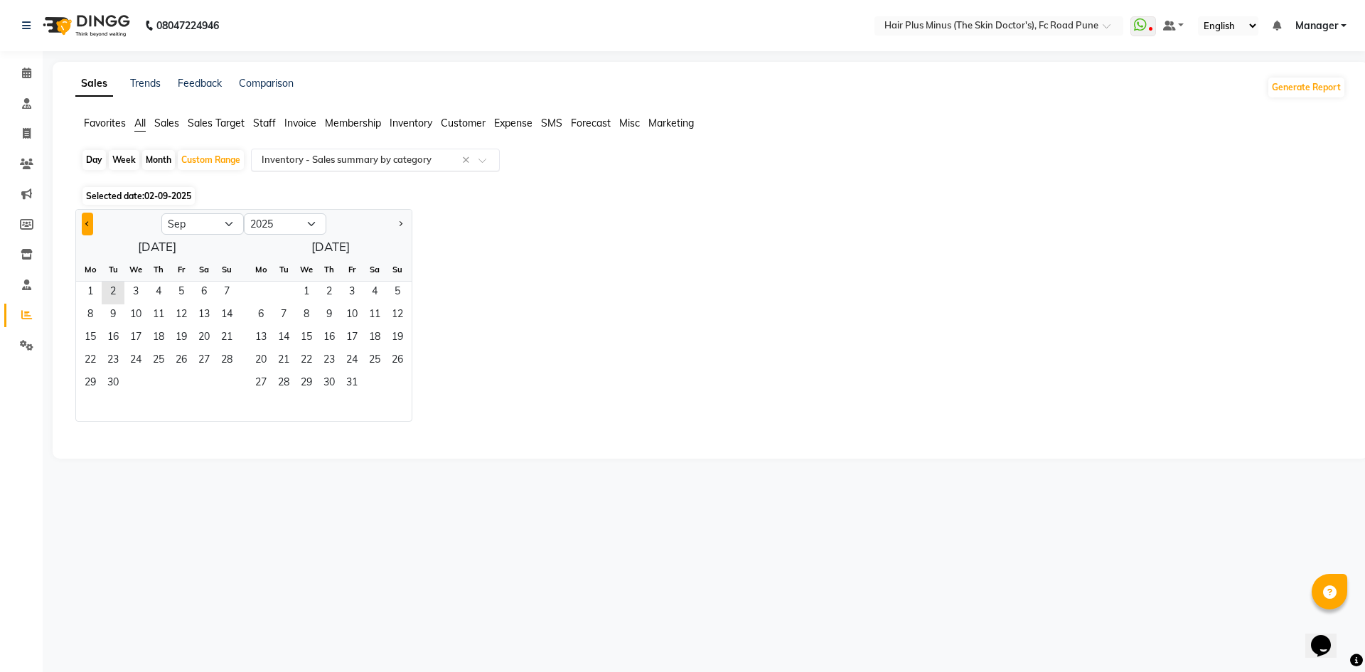
click at [87, 223] on span "Previous month" at bounding box center [87, 222] width 5 height 5
select select "8"
click at [181, 295] on span "1" at bounding box center [181, 292] width 23 height 23
click at [225, 378] on span "31" at bounding box center [226, 383] width 23 height 23
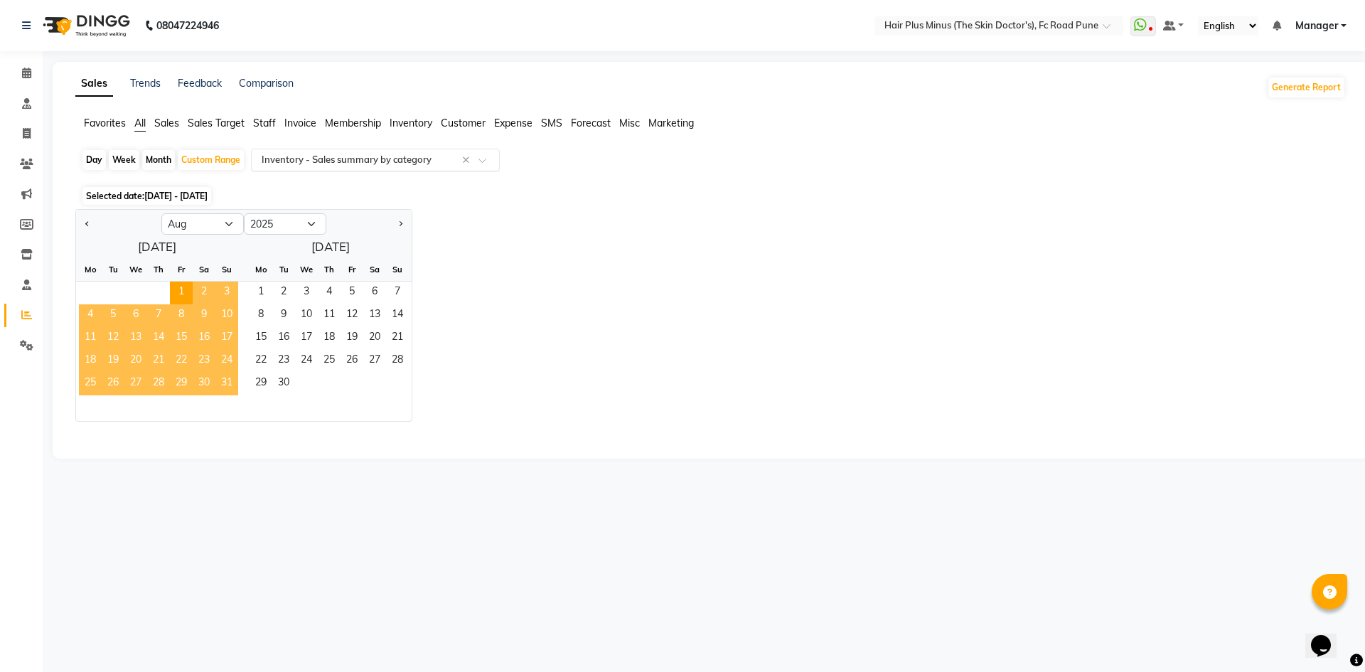
select select "full_report"
select select "csv"
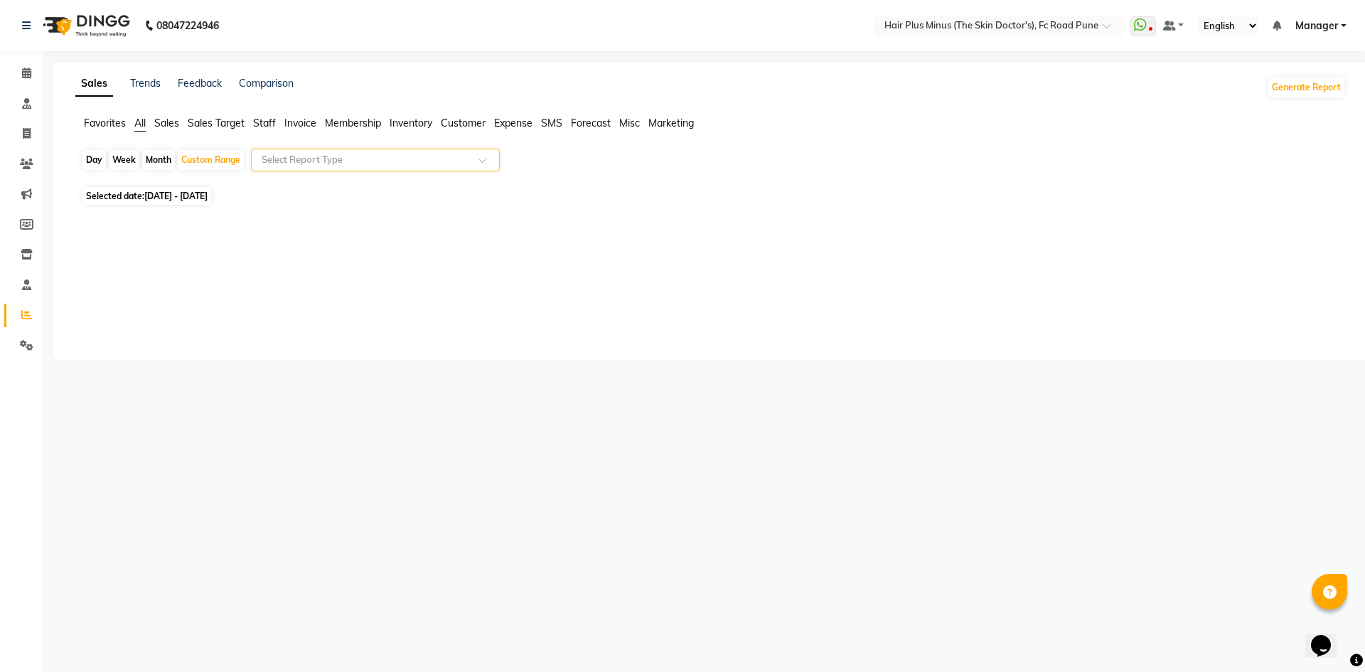
click at [443, 163] on input "text" at bounding box center [361, 160] width 205 height 14
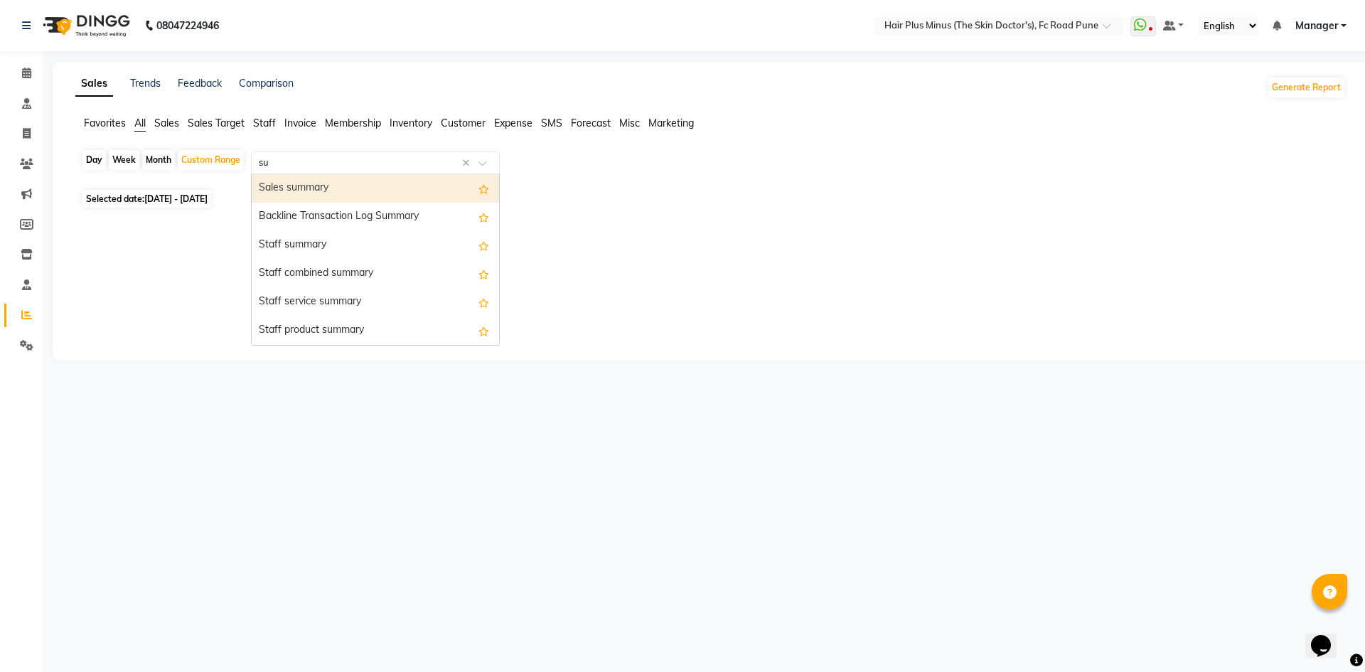
type input "sub"
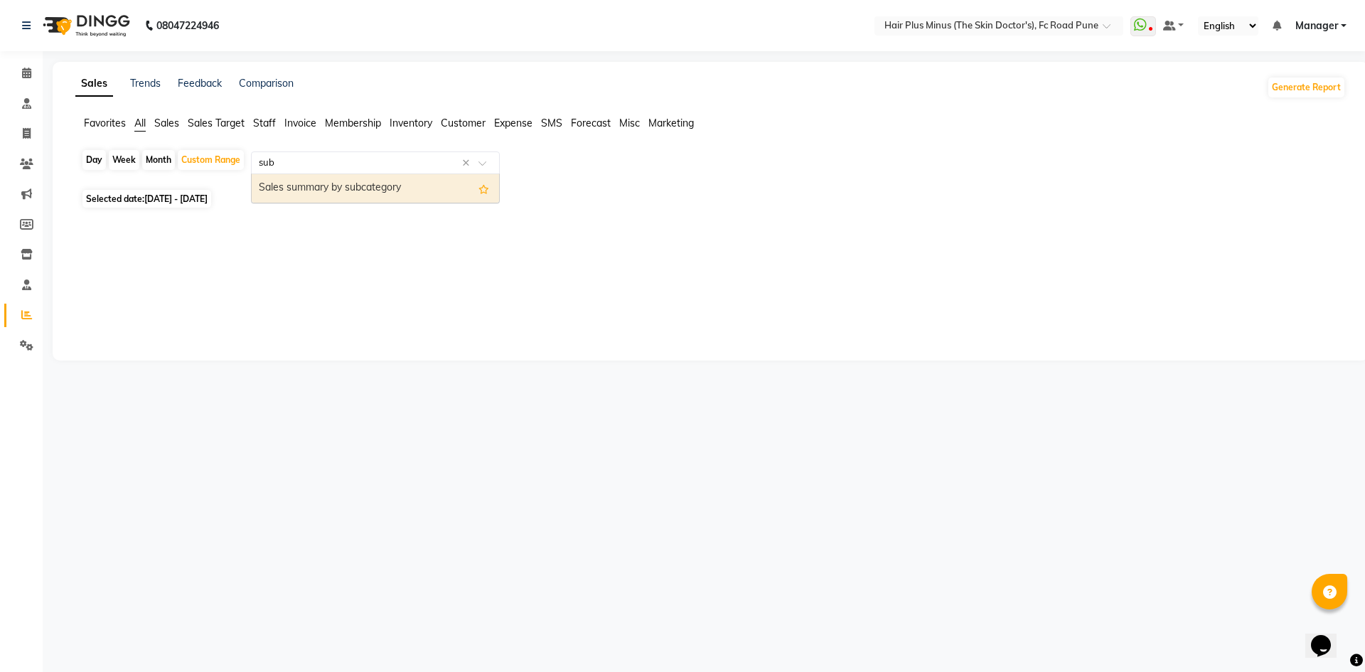
click at [404, 195] on div "Sales summary by subcategory" at bounding box center [375, 188] width 247 height 28
select select "full_report"
select select "csv"
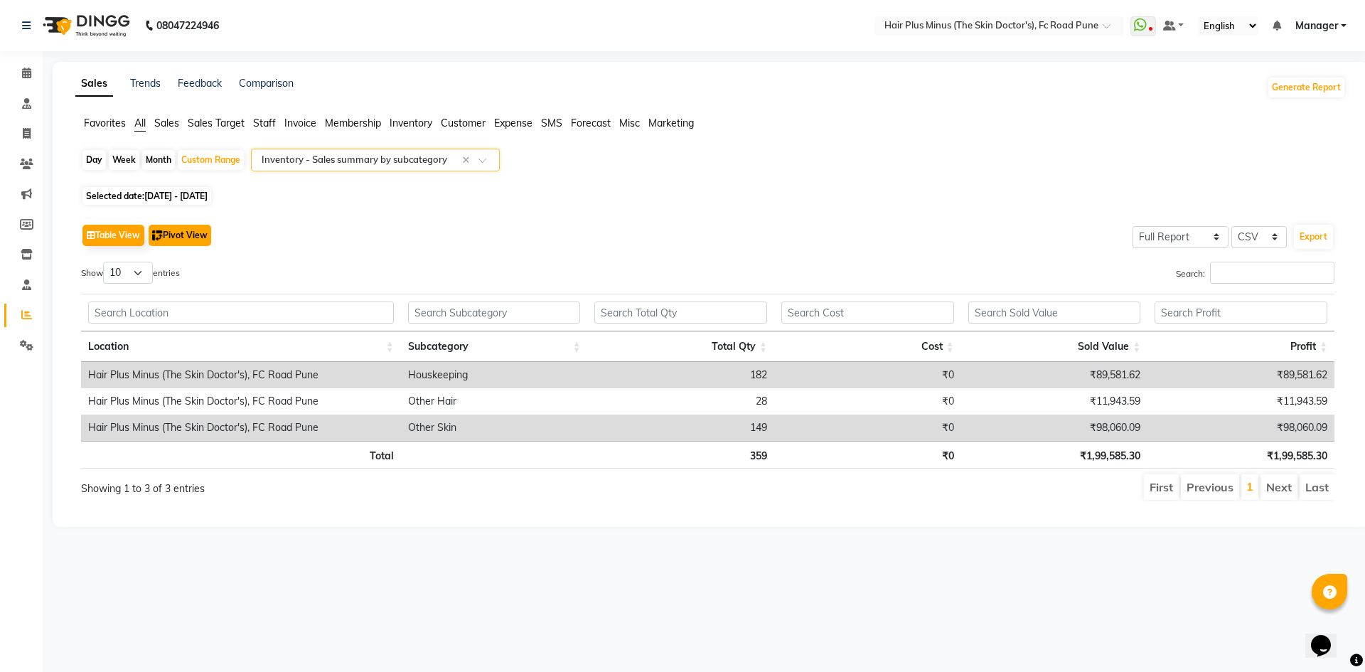
click at [176, 235] on button "Pivot View" at bounding box center [180, 235] width 63 height 21
select select "full_report"
select select "csv"
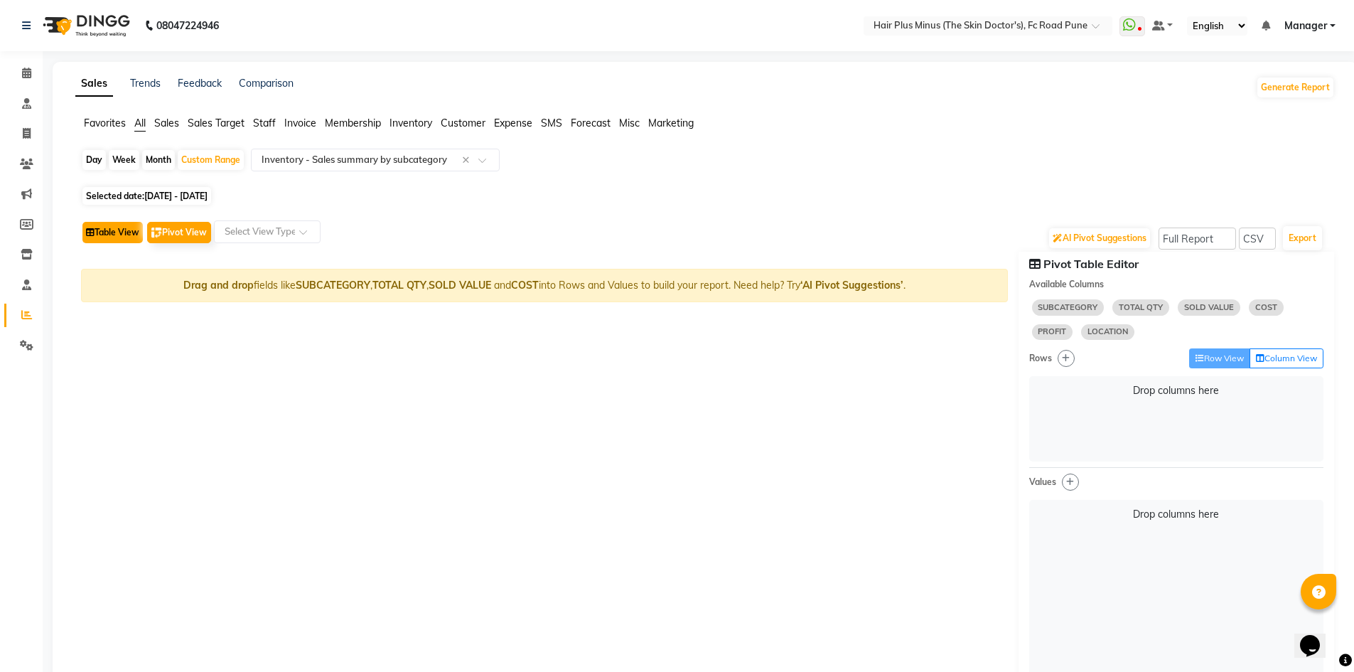
click at [129, 227] on button "Table View" at bounding box center [112, 232] width 60 height 21
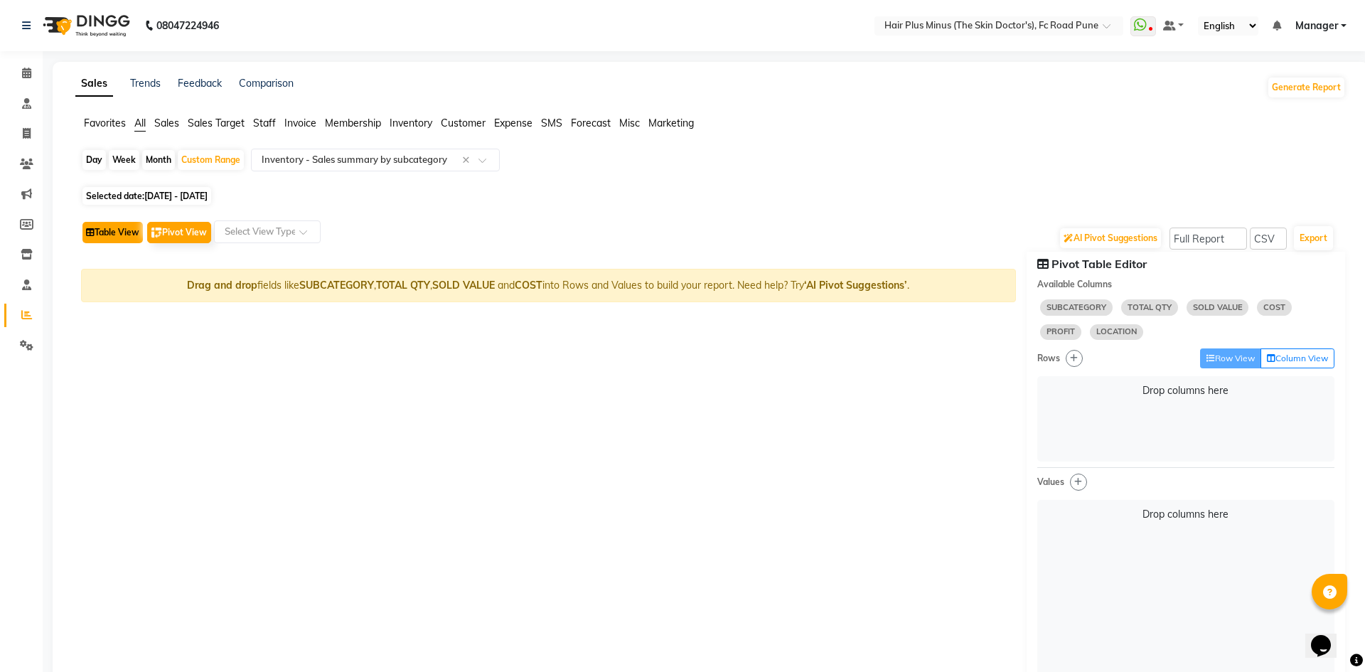
select select "full_report"
select select "csv"
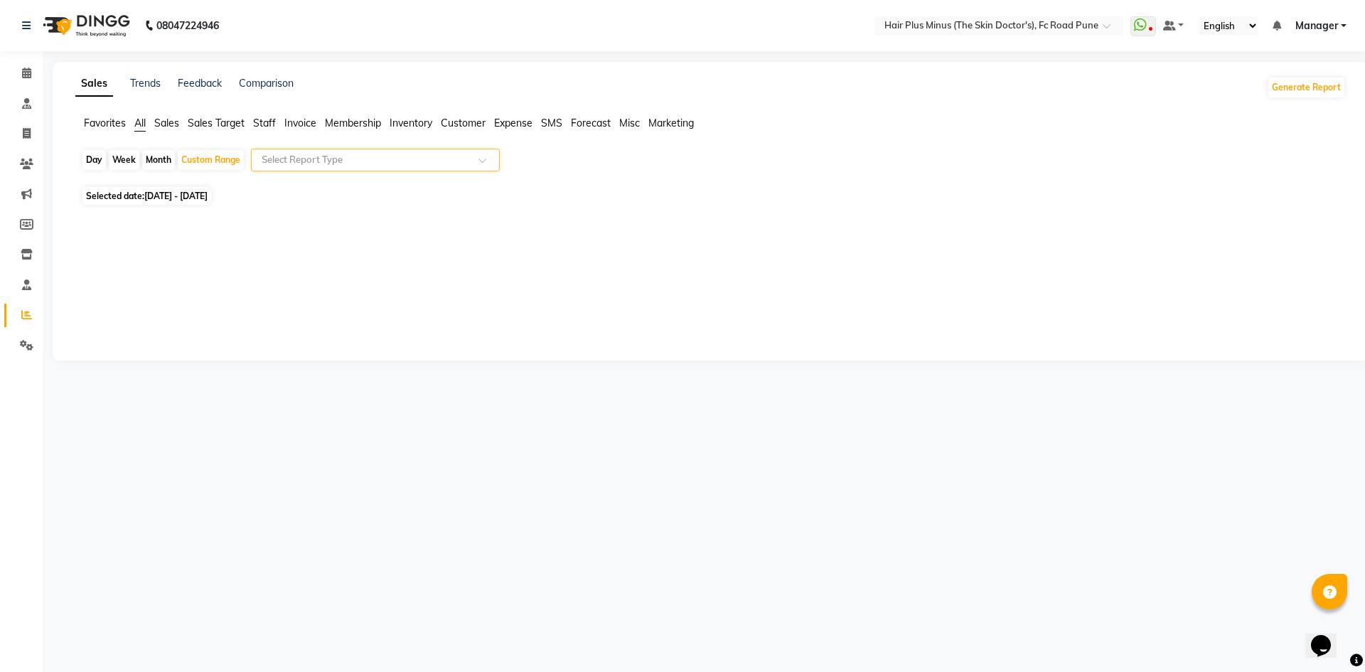
click at [488, 159] on span at bounding box center [487, 164] width 18 height 14
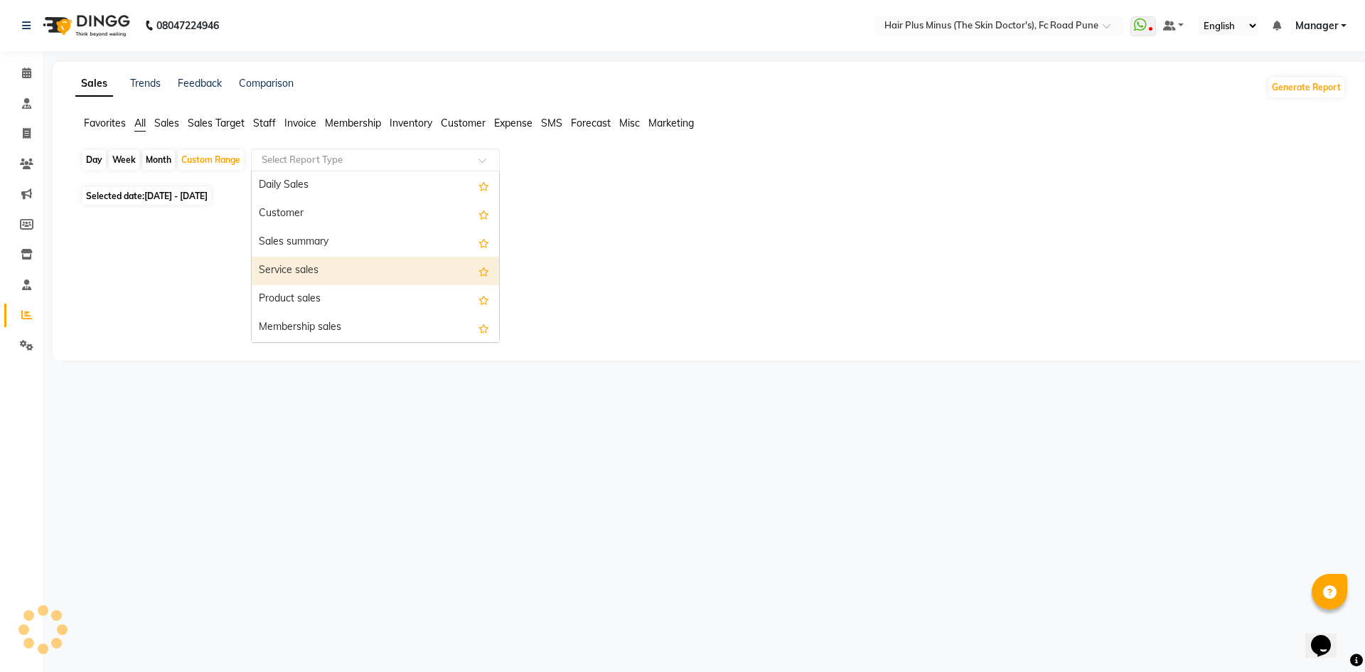
click at [439, 264] on div "Service sales" at bounding box center [375, 271] width 247 height 28
select select "full_report"
select select "csv"
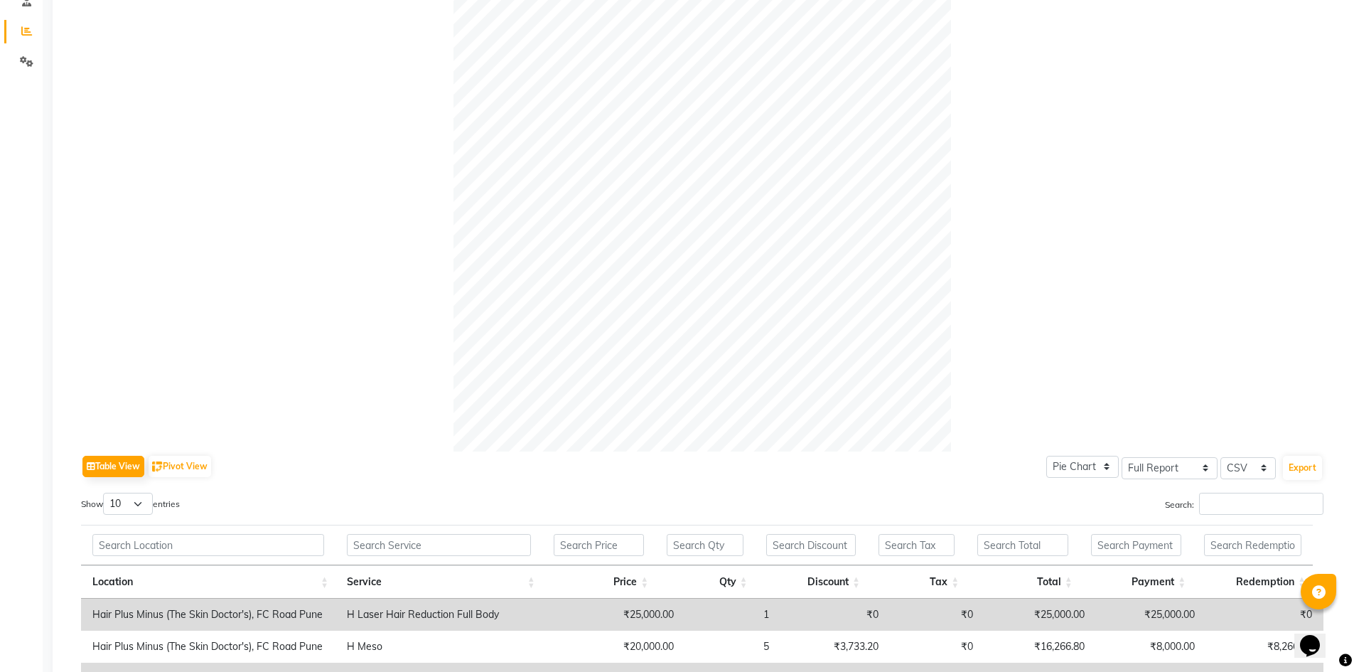
scroll to position [284, 0]
click at [1175, 467] on select "Select Full Report Filtered Report" at bounding box center [1170, 467] width 96 height 22
click at [1087, 365] on div at bounding box center [702, 202] width 1242 height 498
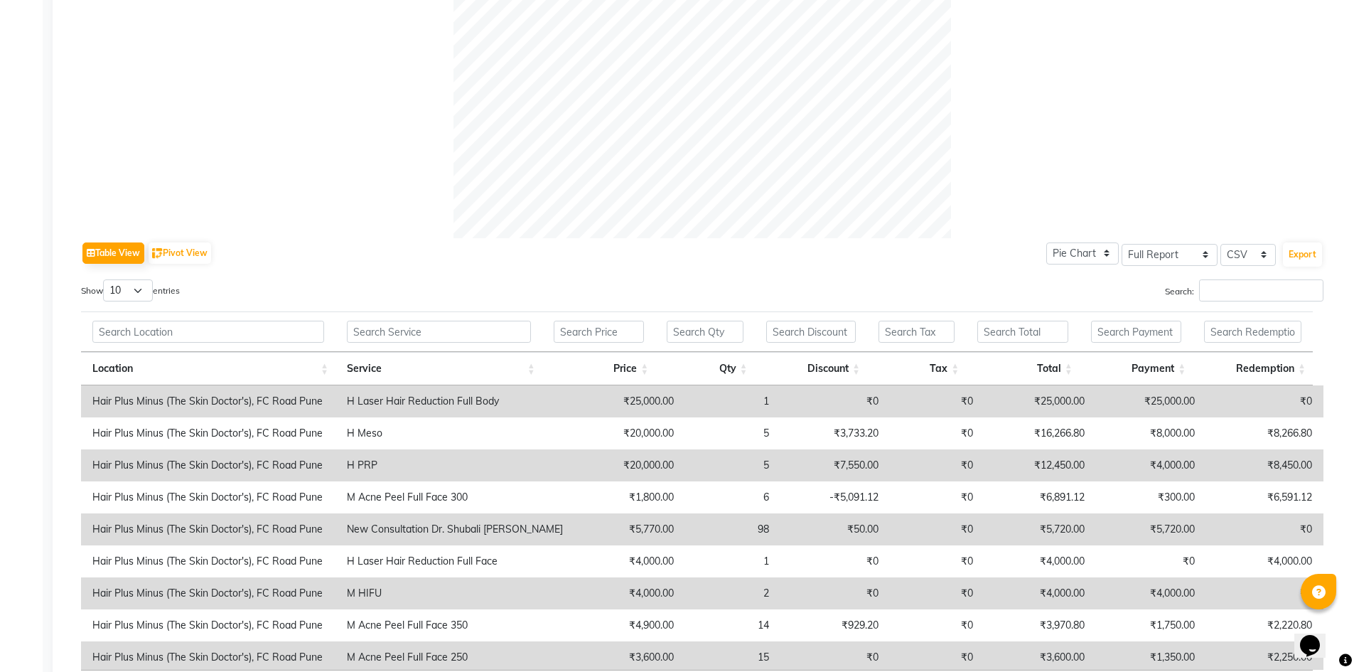
scroll to position [498, 0]
click at [1308, 250] on button "Export" at bounding box center [1302, 254] width 39 height 24
click at [1308, 247] on button "Export" at bounding box center [1302, 254] width 39 height 24
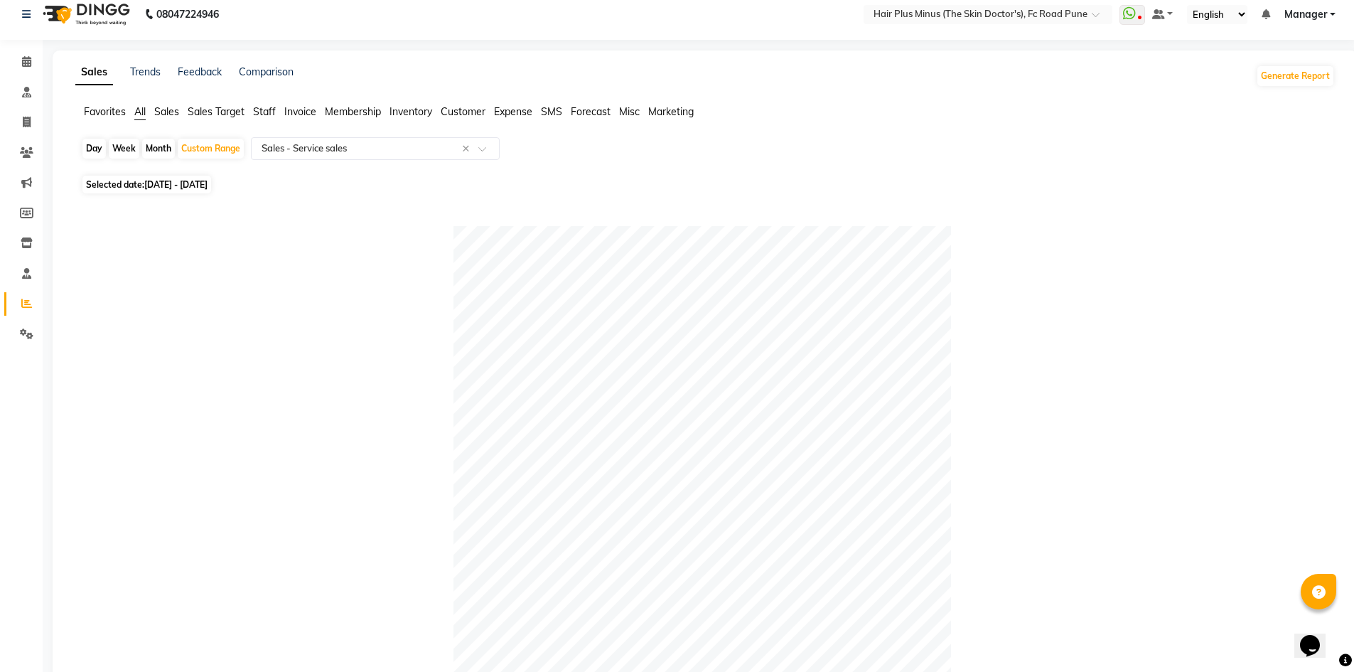
scroll to position [0, 0]
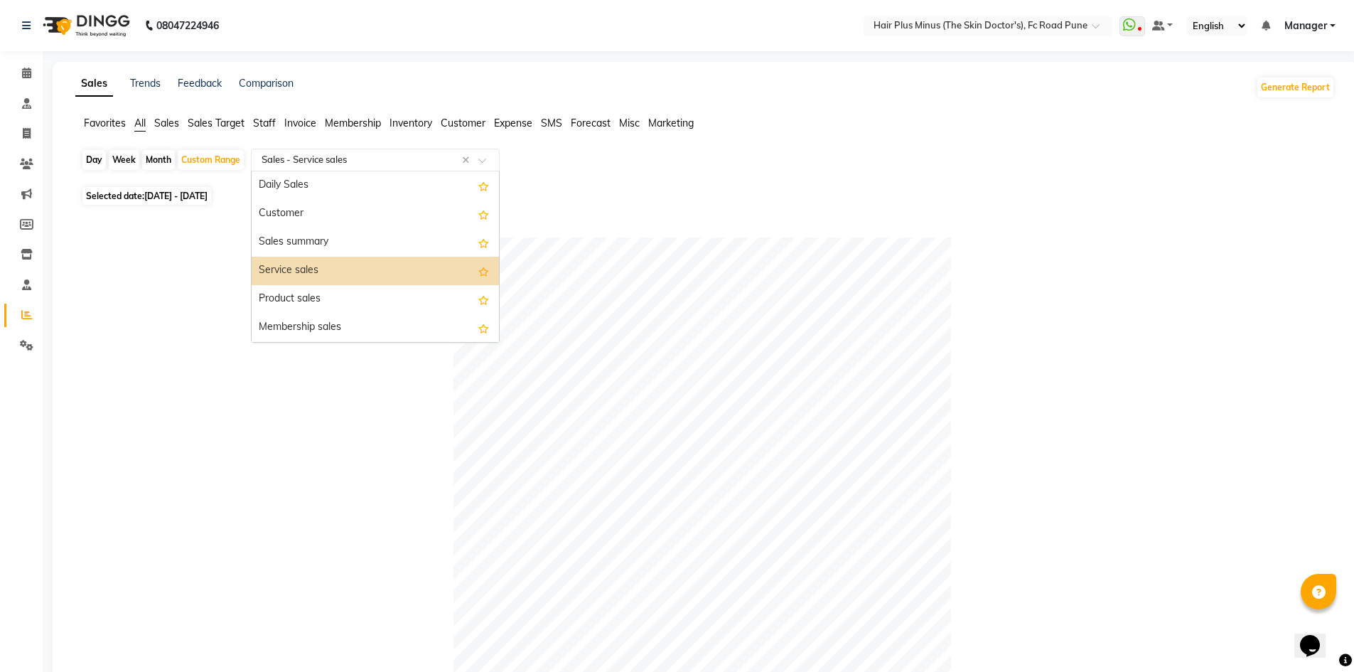
click at [422, 166] on div "Select Report Type × Sales - Service sales ×" at bounding box center [375, 160] width 249 height 23
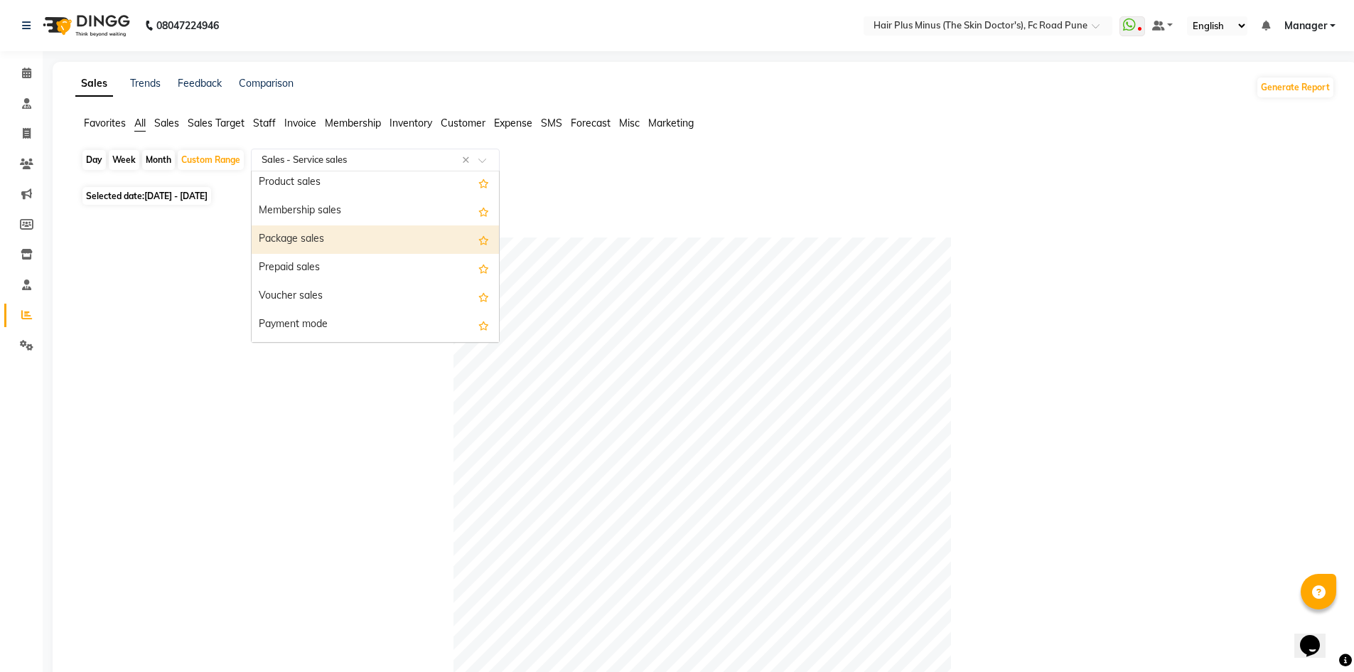
scroll to position [142, 0]
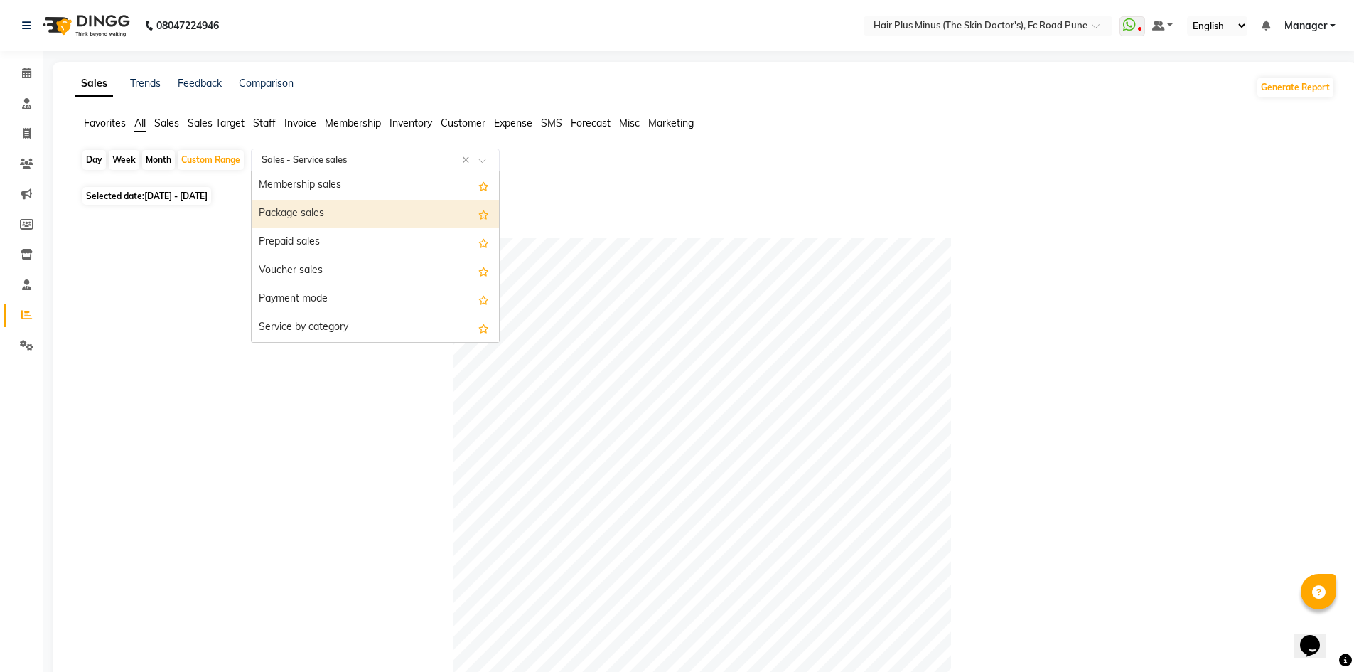
click at [397, 214] on div "Package sales" at bounding box center [375, 214] width 247 height 28
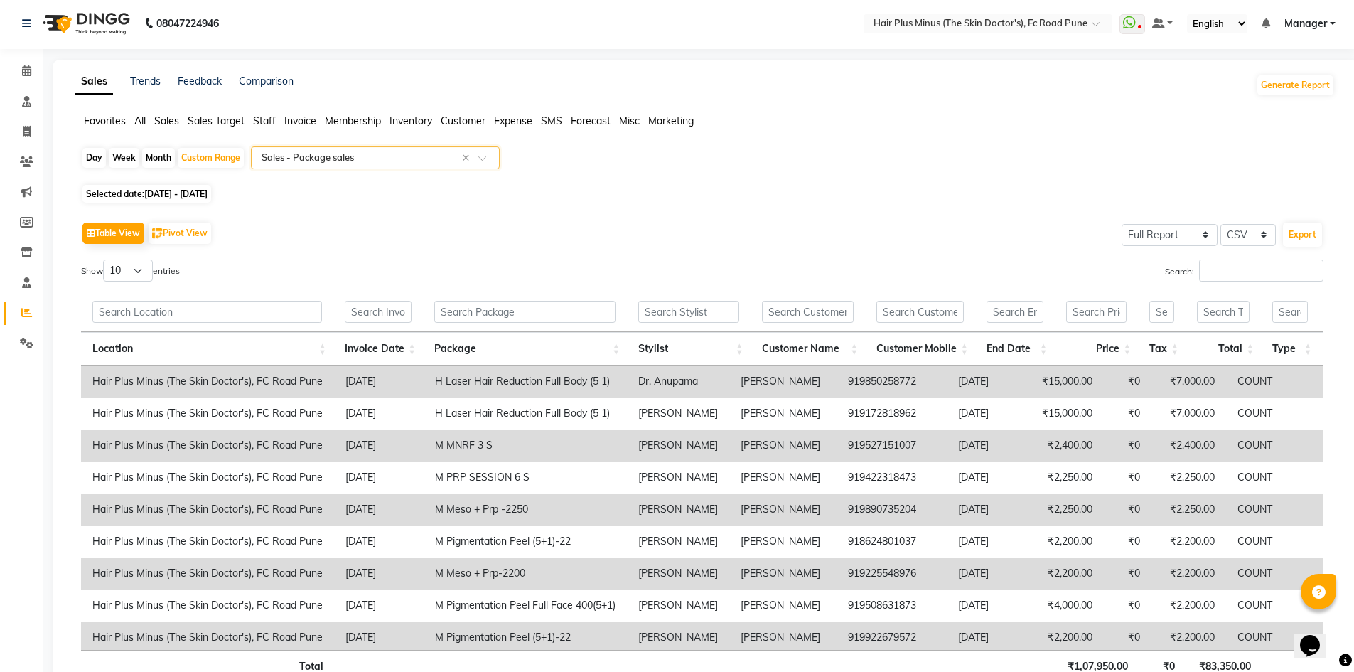
scroll to position [0, 0]
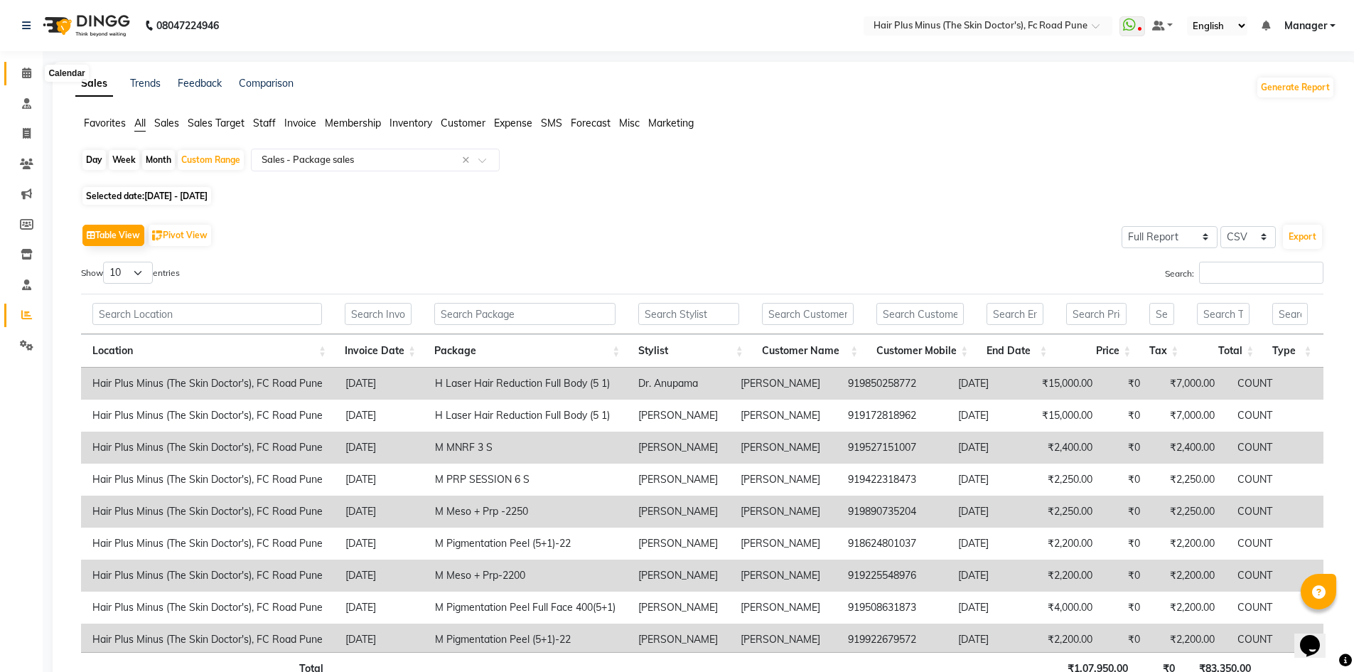
click at [30, 71] on icon at bounding box center [26, 73] width 9 height 11
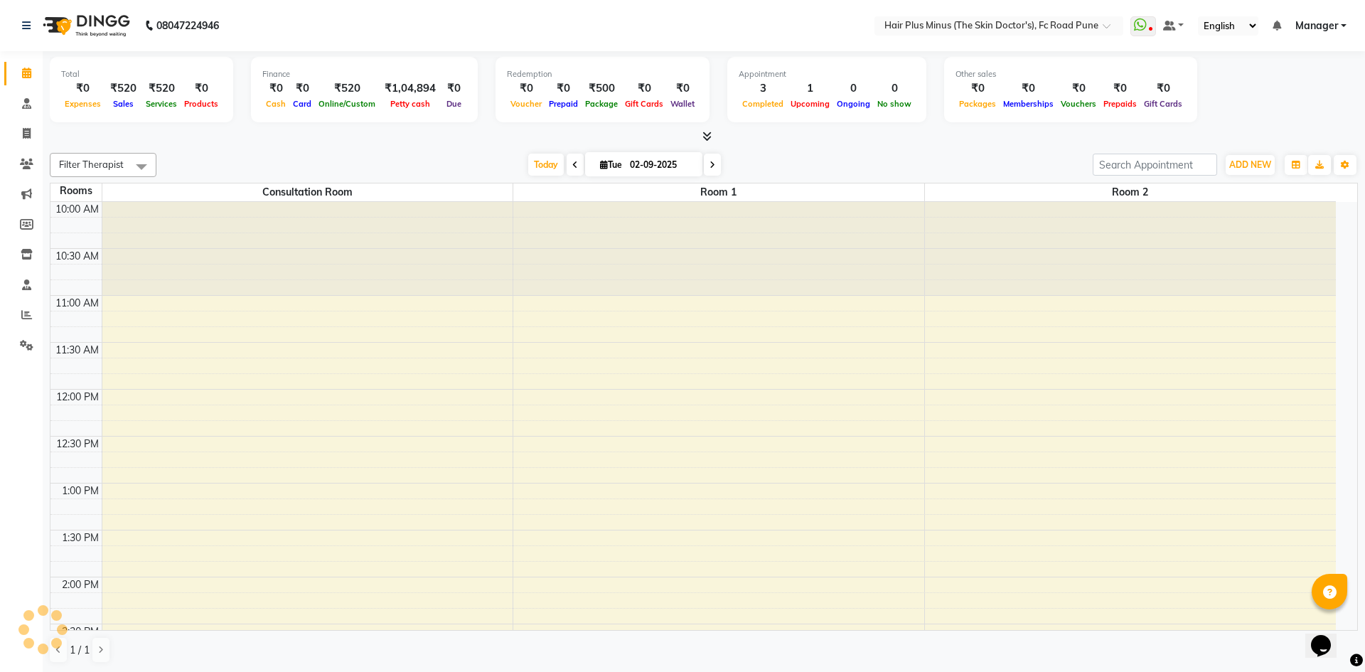
scroll to position [564, 0]
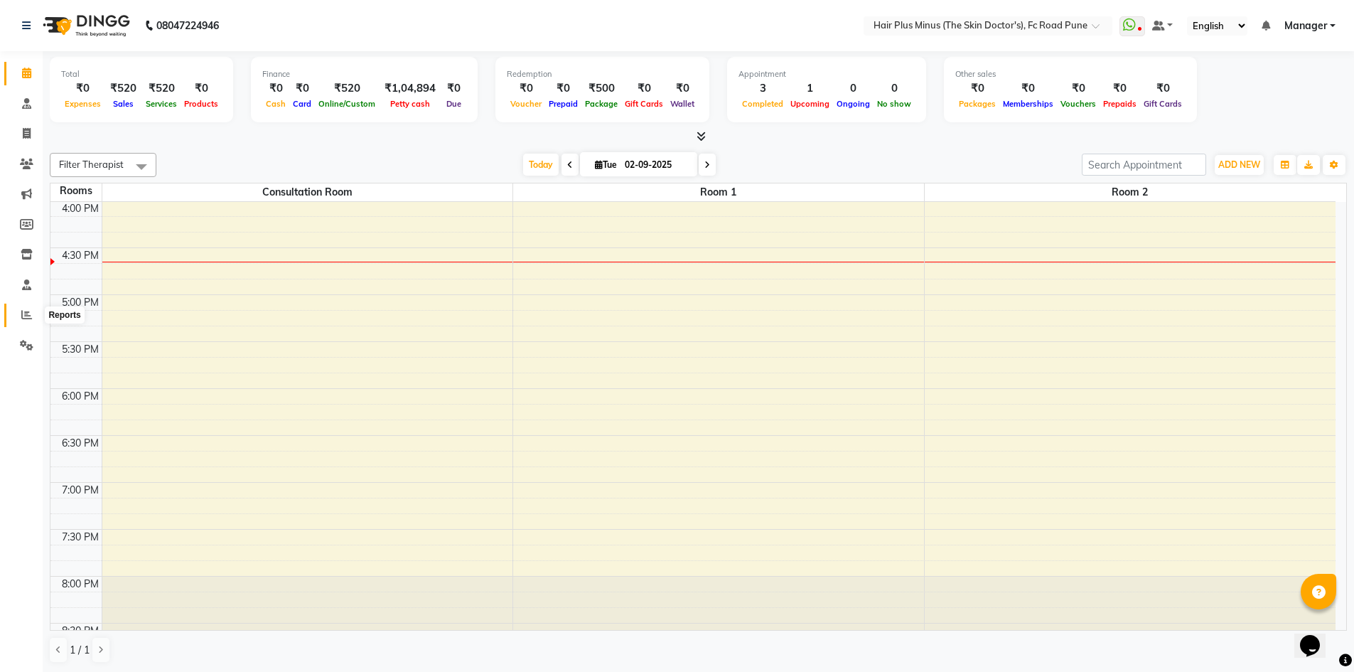
click at [26, 322] on span at bounding box center [26, 315] width 25 height 16
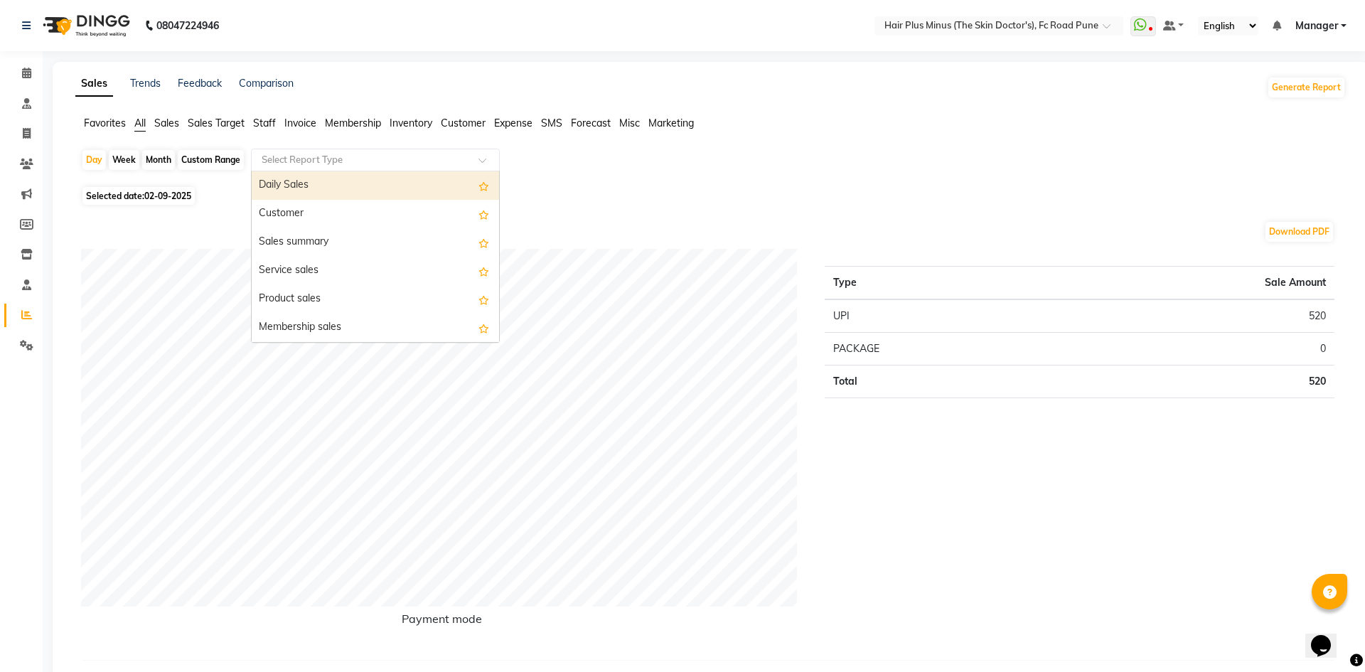
click at [348, 158] on input "text" at bounding box center [361, 160] width 205 height 14
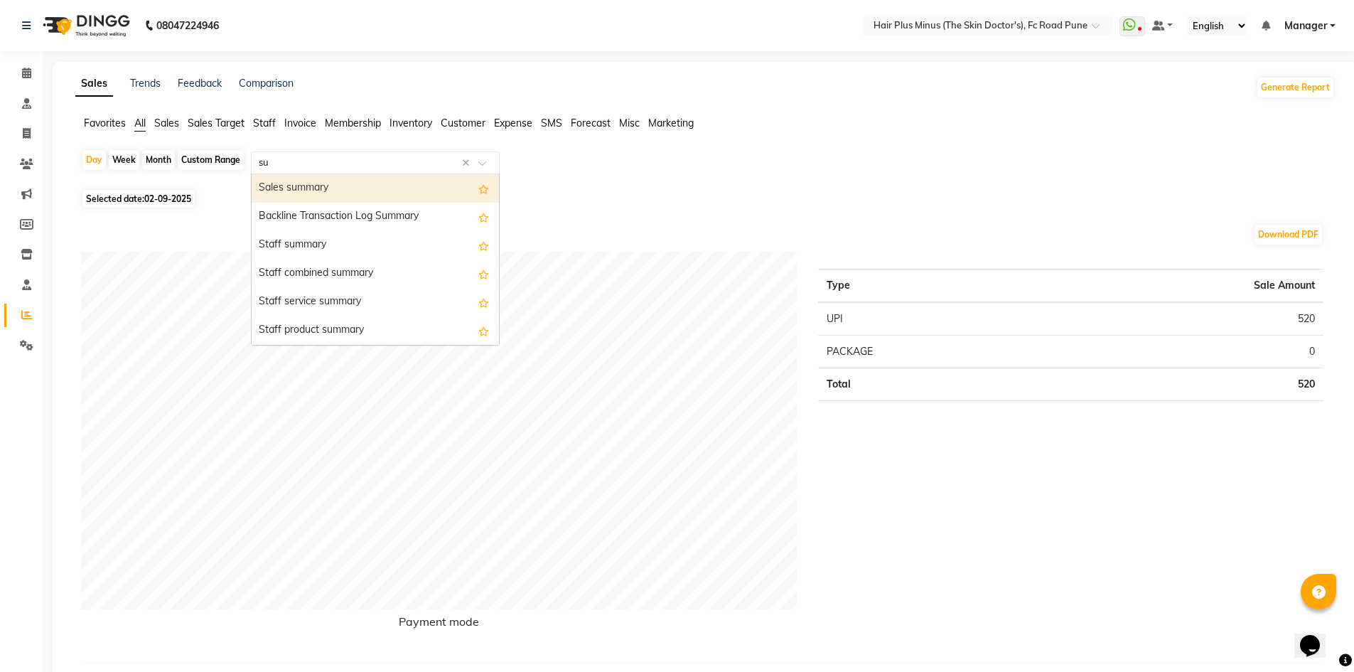
type input "sub"
click at [346, 183] on div "Sales summary by subcategory" at bounding box center [375, 188] width 247 height 28
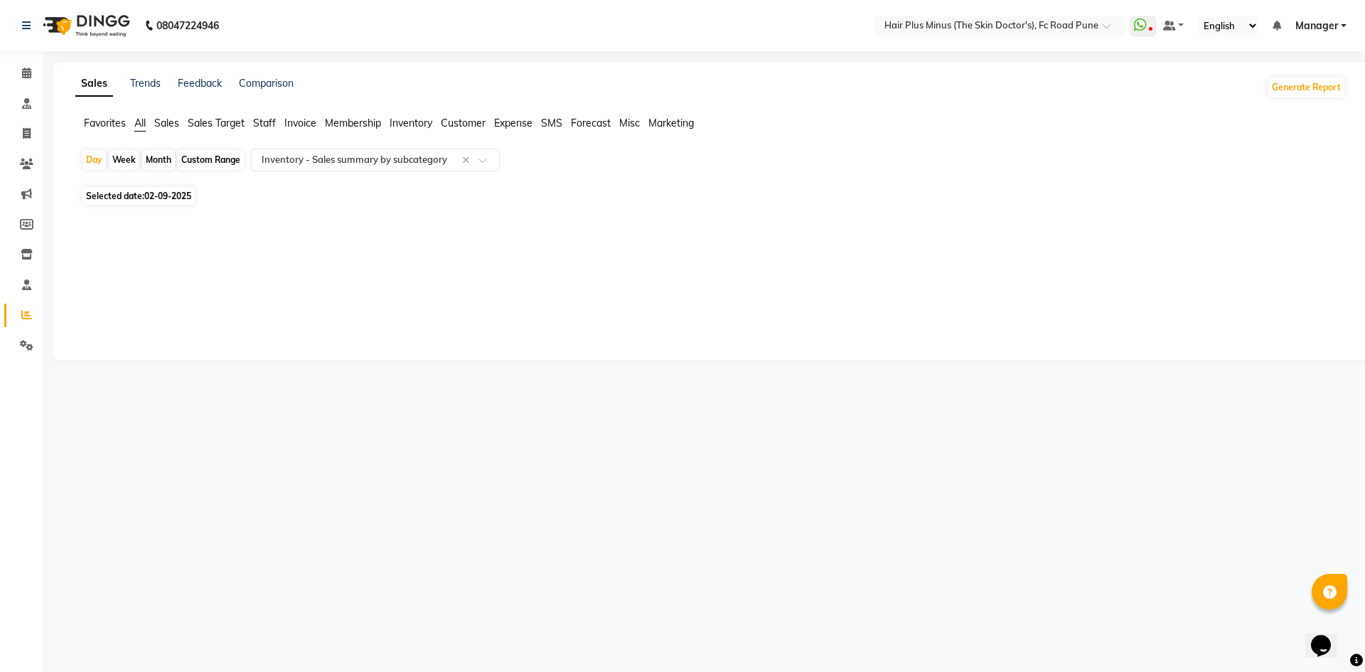
click at [673, 257] on div "Sales Trends Feedback Comparison Generate Report Favorites All Sales Sales Targ…" at bounding box center [711, 211] width 1316 height 299
click at [151, 197] on span "02-09-2025" at bounding box center [167, 195] width 47 height 11
select select "9"
select select "2025"
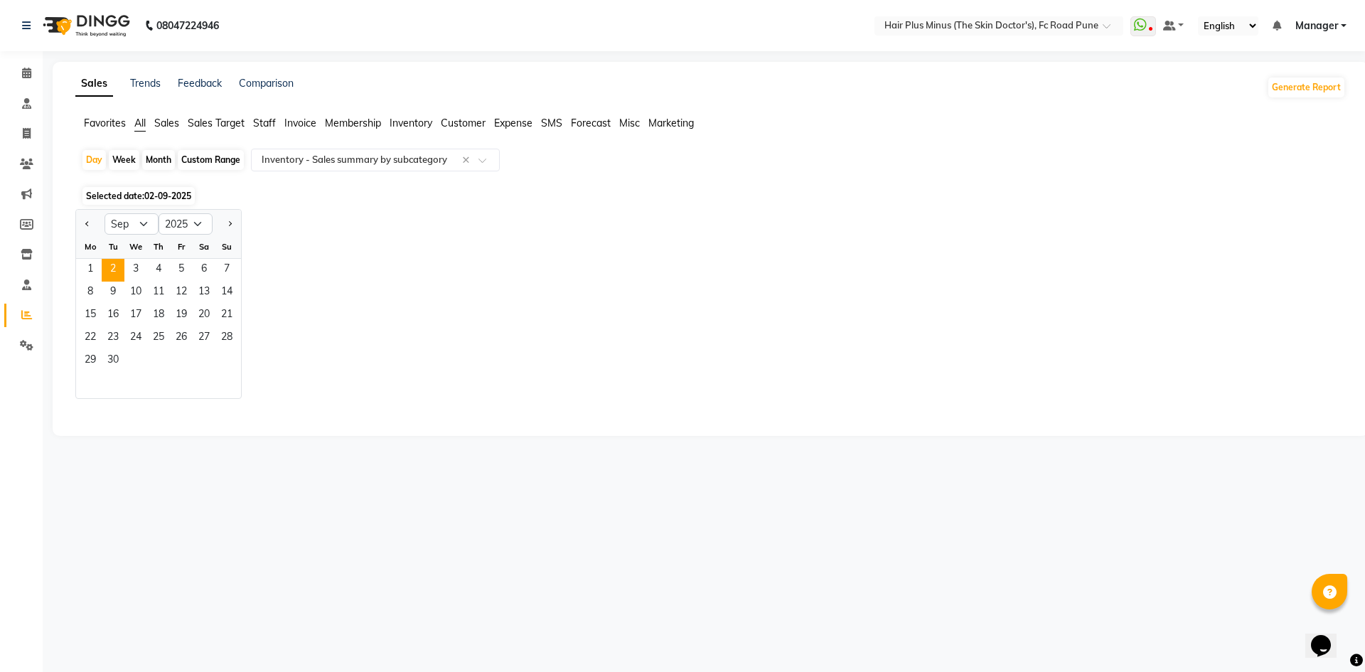
click at [211, 163] on div "Custom Range" at bounding box center [211, 160] width 66 height 20
select select "9"
select select "2025"
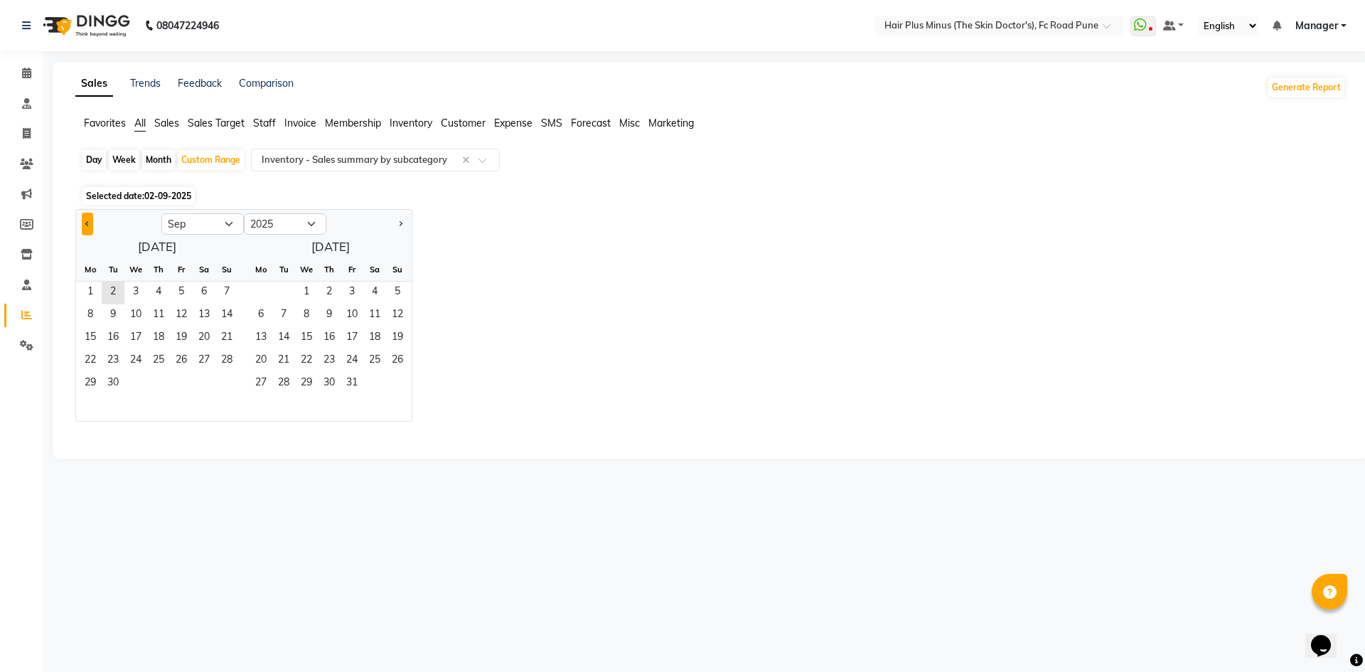
click at [87, 226] on button "Previous month" at bounding box center [87, 224] width 11 height 23
select select "8"
click at [182, 287] on span "1" at bounding box center [181, 292] width 23 height 23
click at [227, 380] on span "31" at bounding box center [226, 383] width 23 height 23
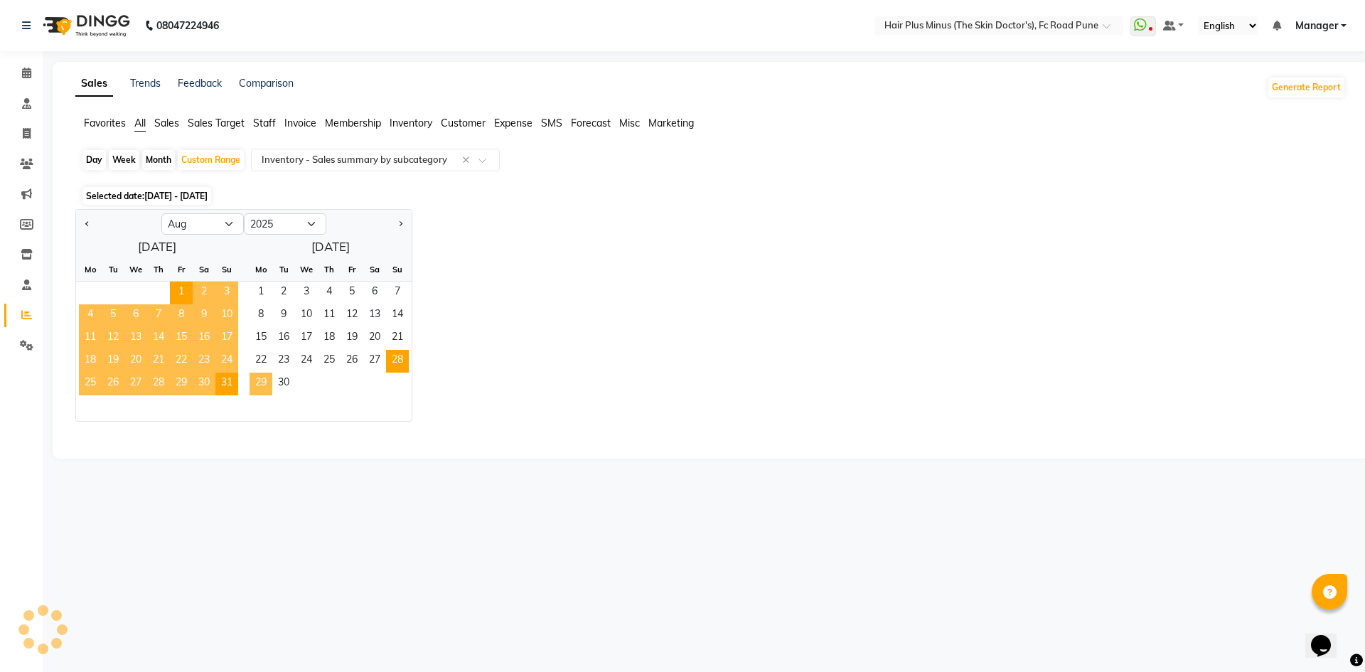
select select "full_report"
select select "csv"
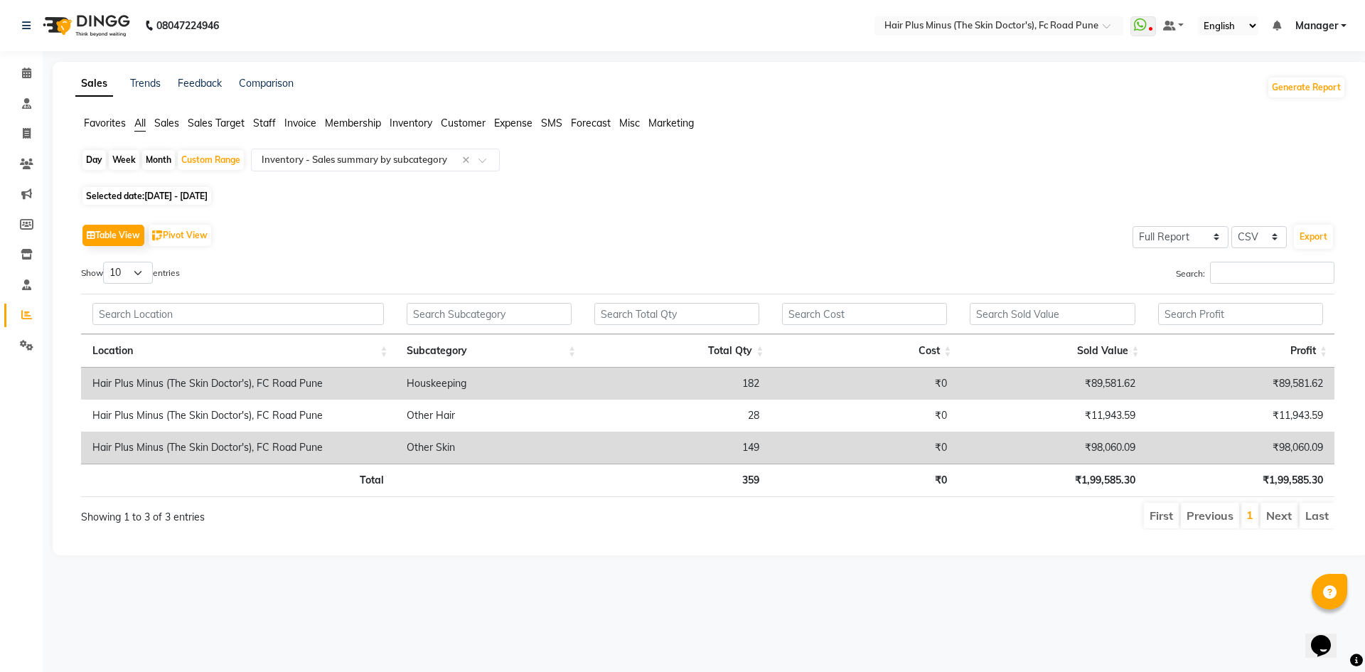
click at [1284, 517] on li "Next" at bounding box center [1278, 515] width 37 height 26
click at [299, 232] on div "Table View Pivot View Select Full Report Filtered Report Select CSV PDF Export" at bounding box center [707, 235] width 1253 height 30
click at [342, 155] on input "text" at bounding box center [361, 160] width 205 height 14
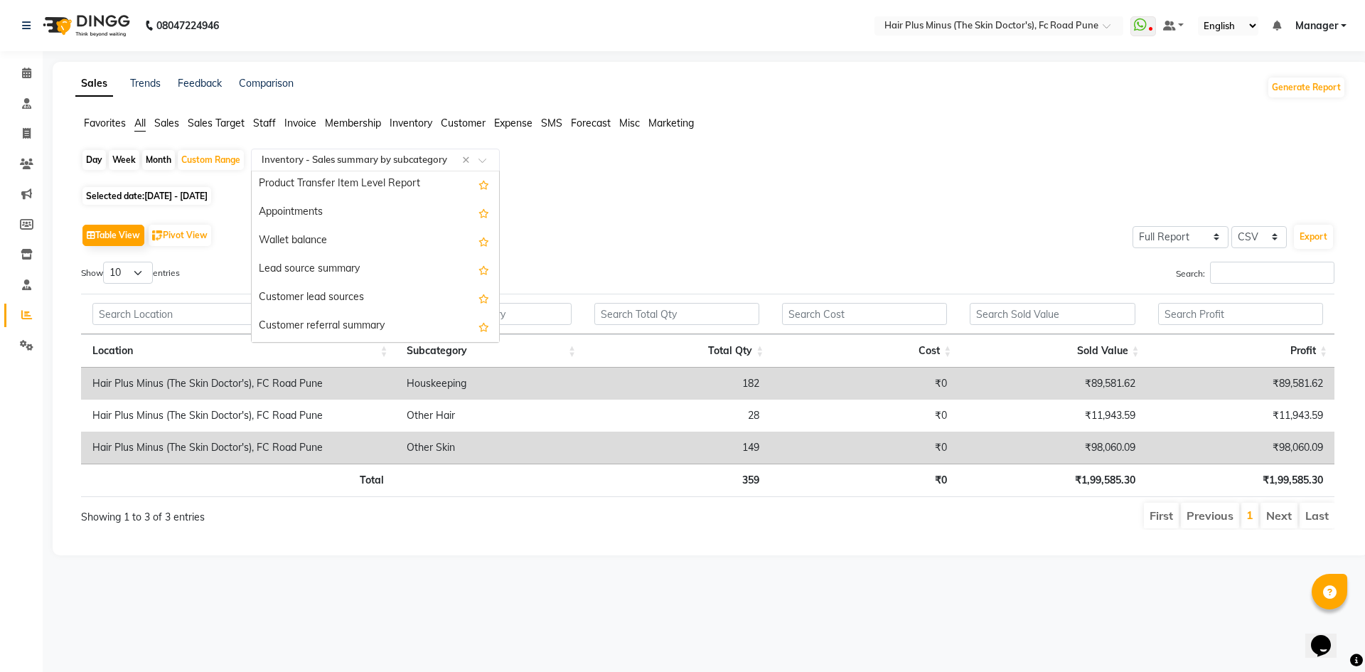
scroll to position [2459, 0]
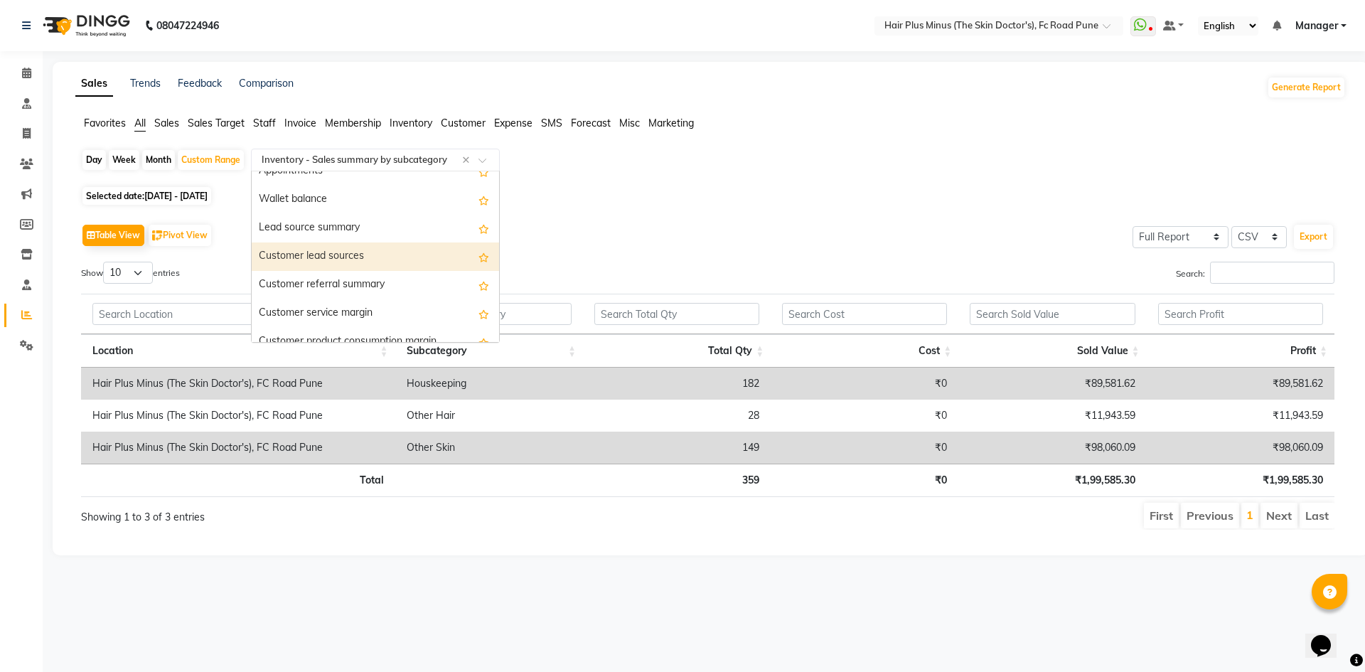
click at [643, 214] on div "Table View Pivot View Select Full Report Filtered Report Select CSV PDF Export …" at bounding box center [708, 375] width 1276 height 332
